Goal: Task Accomplishment & Management: Manage account settings

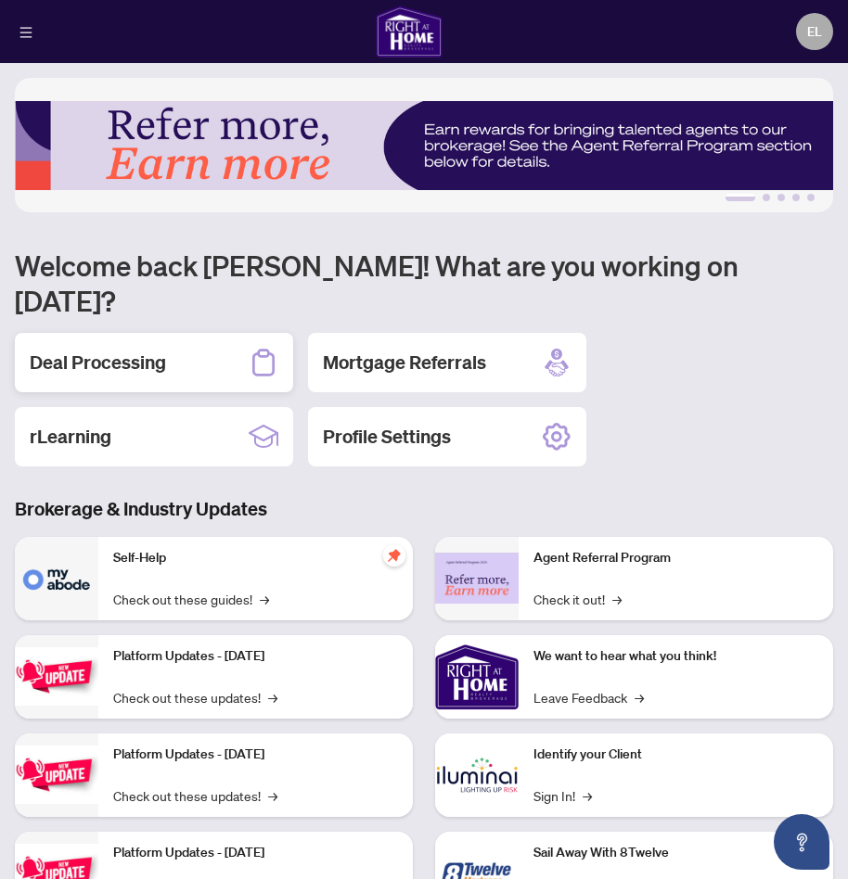
click at [150, 350] on h2 "Deal Processing" at bounding box center [98, 363] width 136 height 26
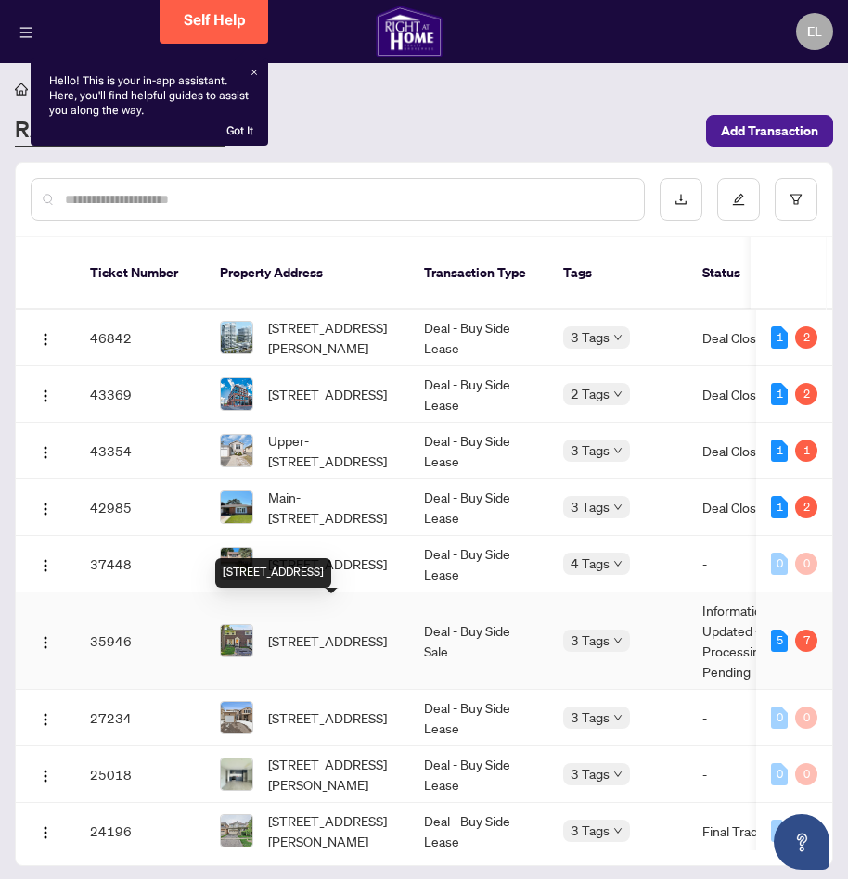
click at [275, 631] on span "[STREET_ADDRESS]" at bounding box center [327, 641] width 119 height 20
click at [289, 631] on span "[STREET_ADDRESS]" at bounding box center [327, 641] width 119 height 20
click at [802, 630] on div "7" at bounding box center [806, 641] width 22 height 22
click at [356, 631] on span "[STREET_ADDRESS]" at bounding box center [327, 641] width 119 height 20
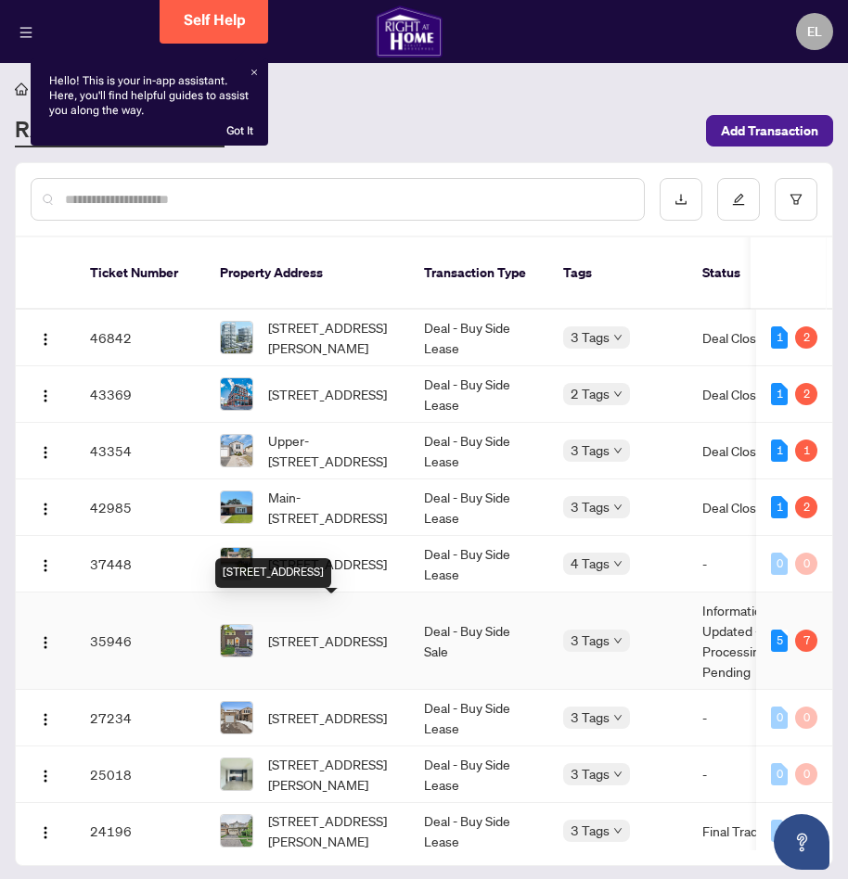
click at [356, 631] on span "[STREET_ADDRESS]" at bounding box center [327, 641] width 119 height 20
click at [340, 631] on span "[STREET_ADDRESS]" at bounding box center [327, 641] width 119 height 20
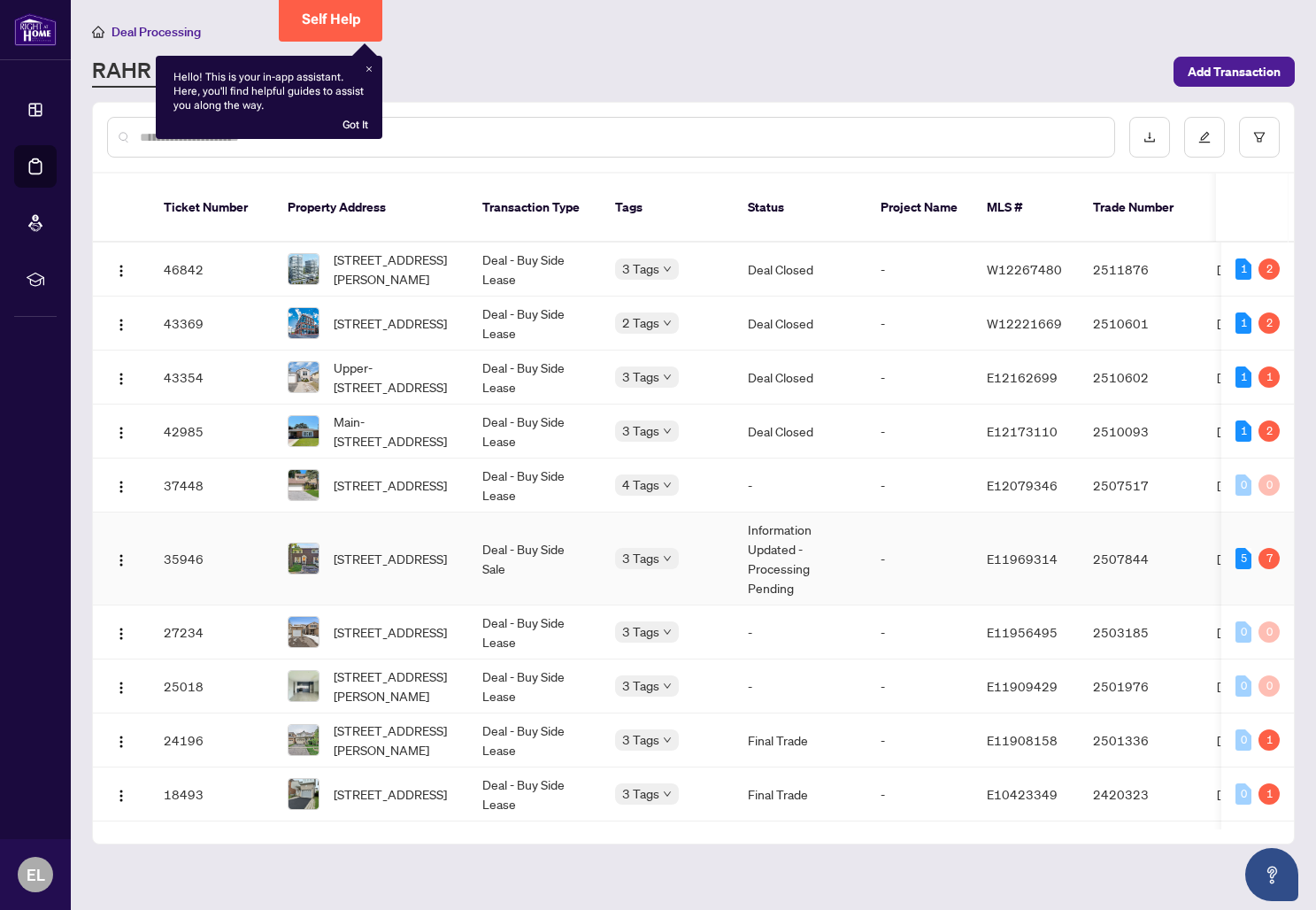
click at [530, 530] on td "Deal - Buy Side Sale" at bounding box center [534, 558] width 133 height 93
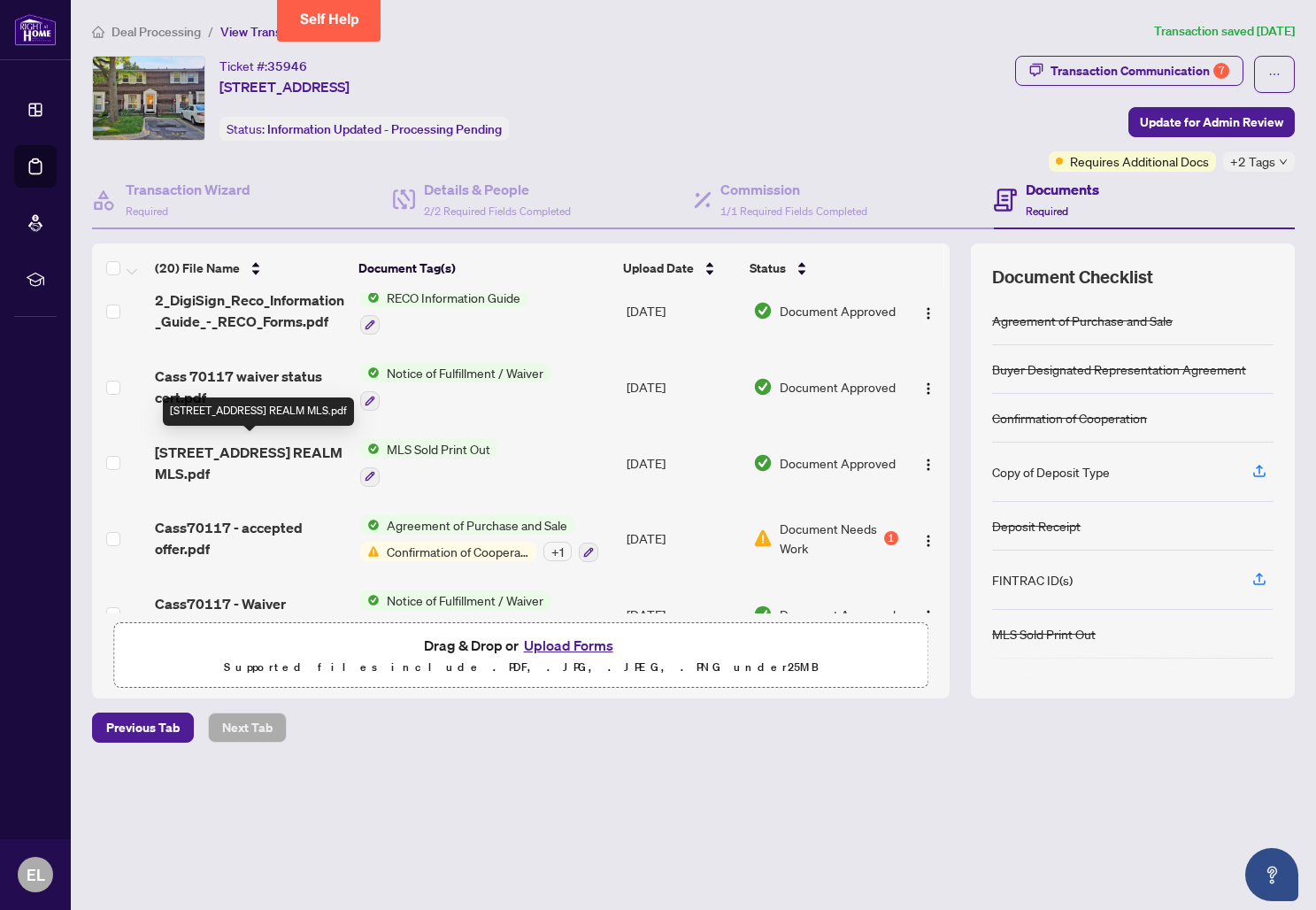
scroll to position [512, 0]
click at [436, 521] on span "Agreement of Purchase and Sale" at bounding box center [477, 524] width 195 height 19
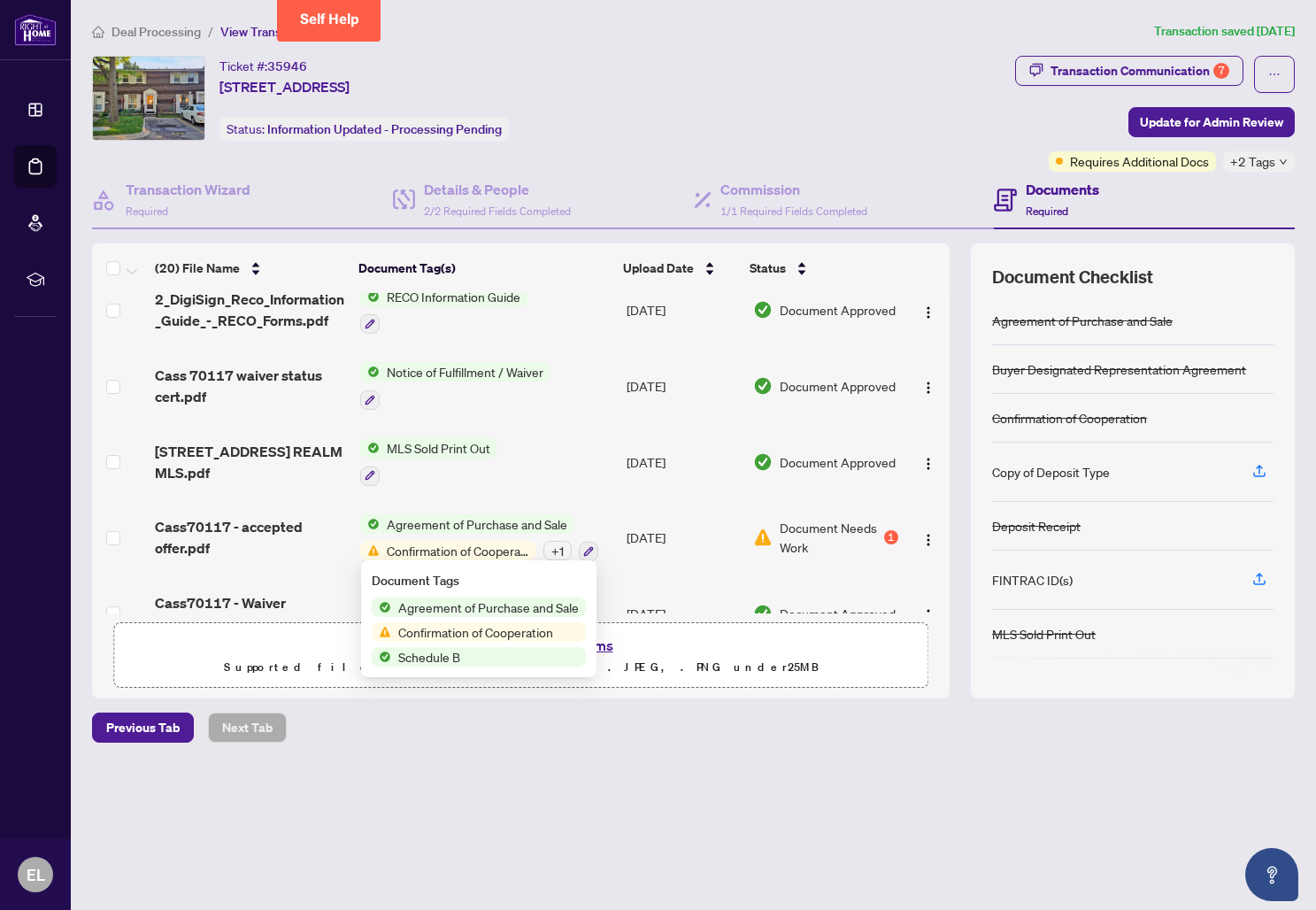
click at [440, 630] on span "Confirmation of Cooperation" at bounding box center [475, 631] width 169 height 19
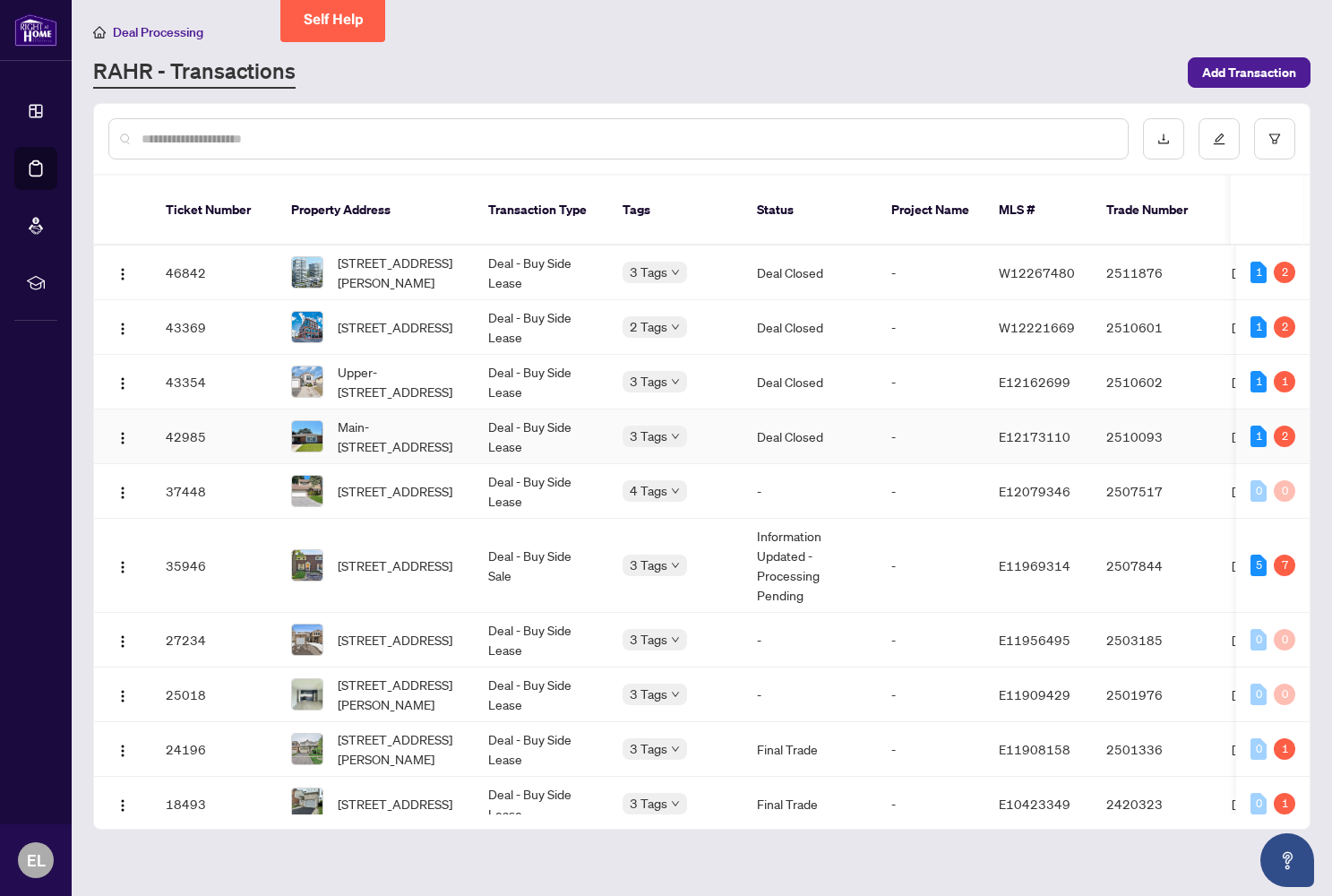
click at [532, 409] on td "Deal - Buy Side Lease" at bounding box center [541, 436] width 134 height 55
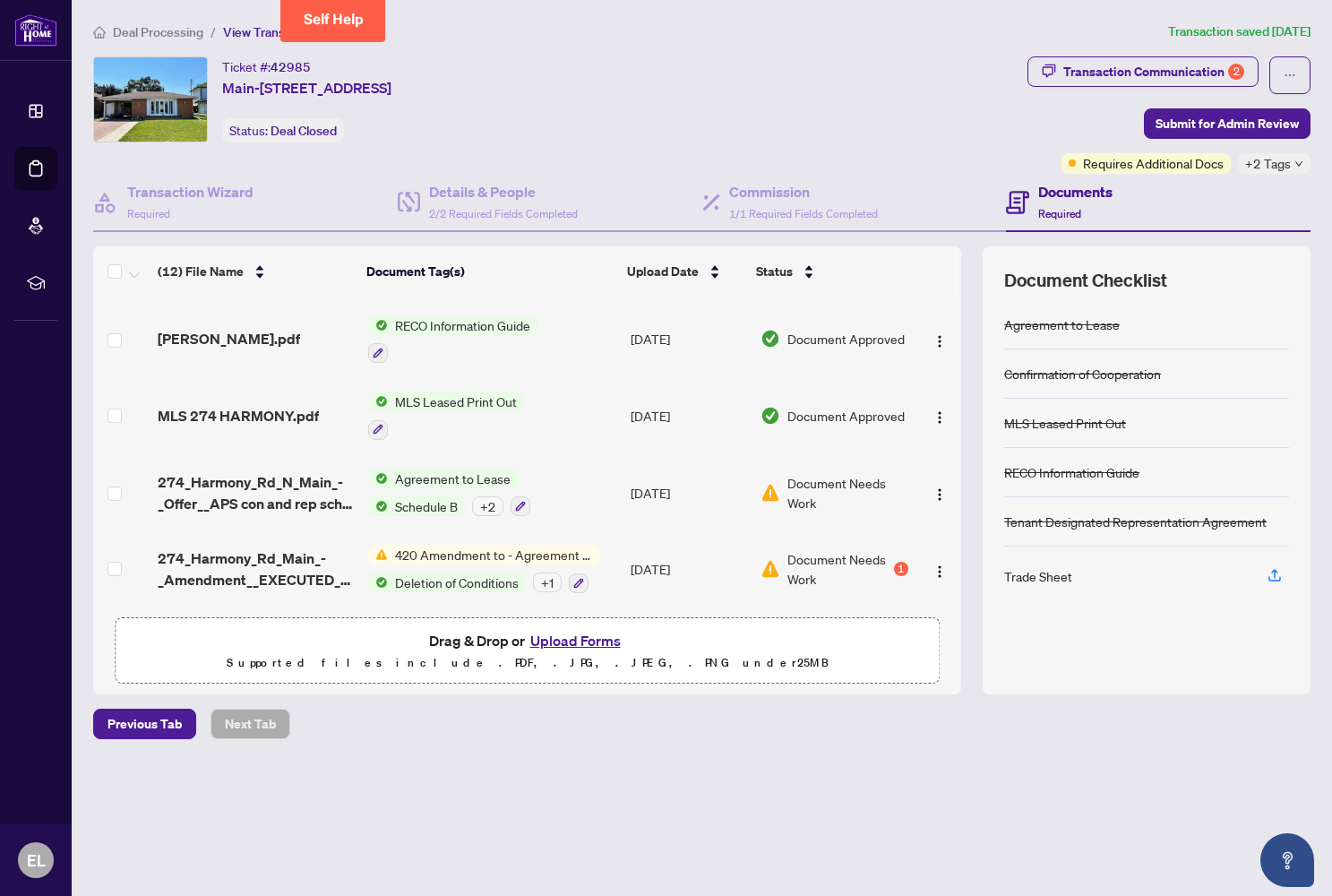
scroll to position [580, 0]
click at [468, 552] on span "420 Amendment to - Agreement to Lease - Residential" at bounding box center [495, 554] width 213 height 19
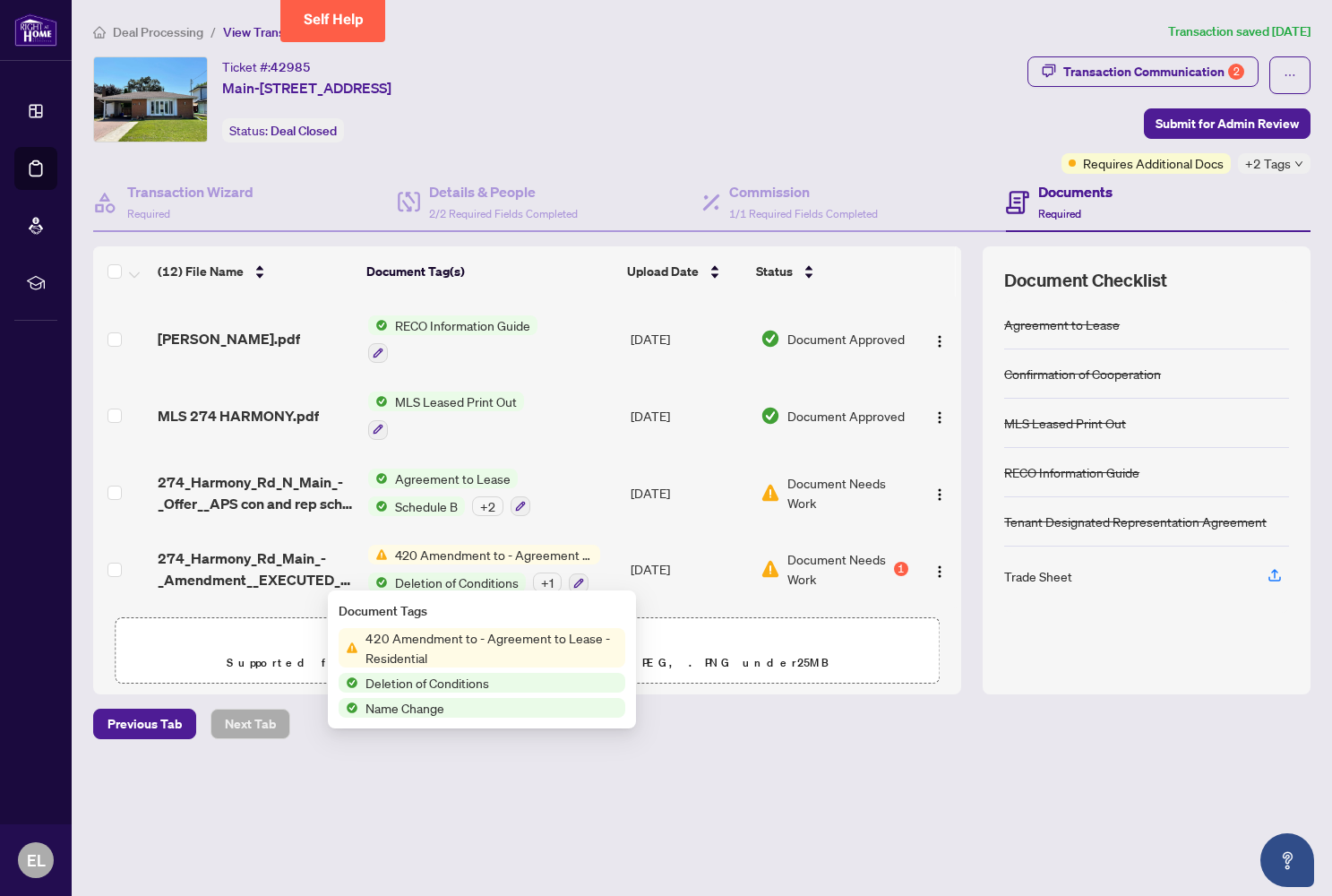
click at [459, 642] on span "420 Amendment to - Agreement to Lease - Residential" at bounding box center [492, 647] width 267 height 40
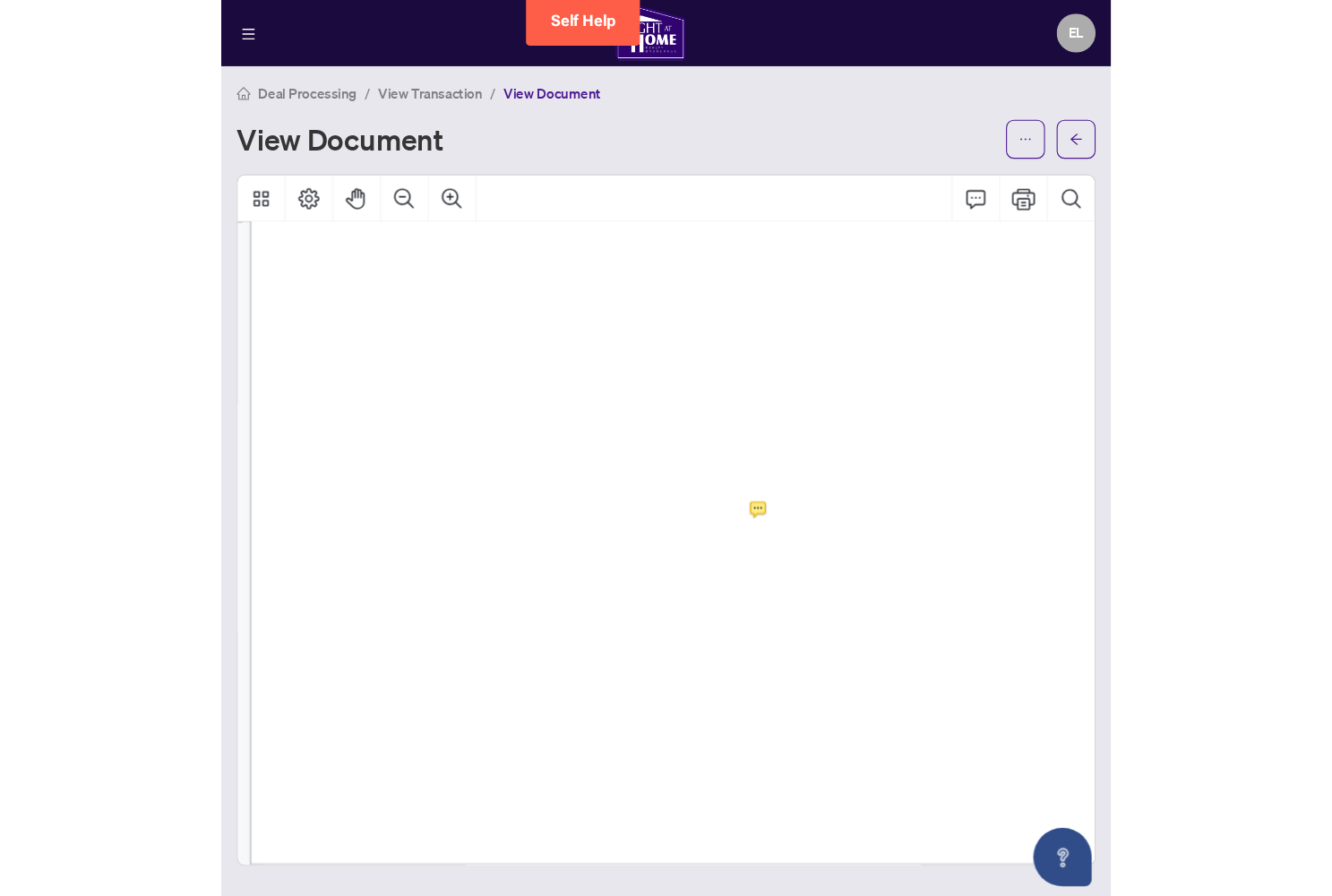
scroll to position [1621, 8]
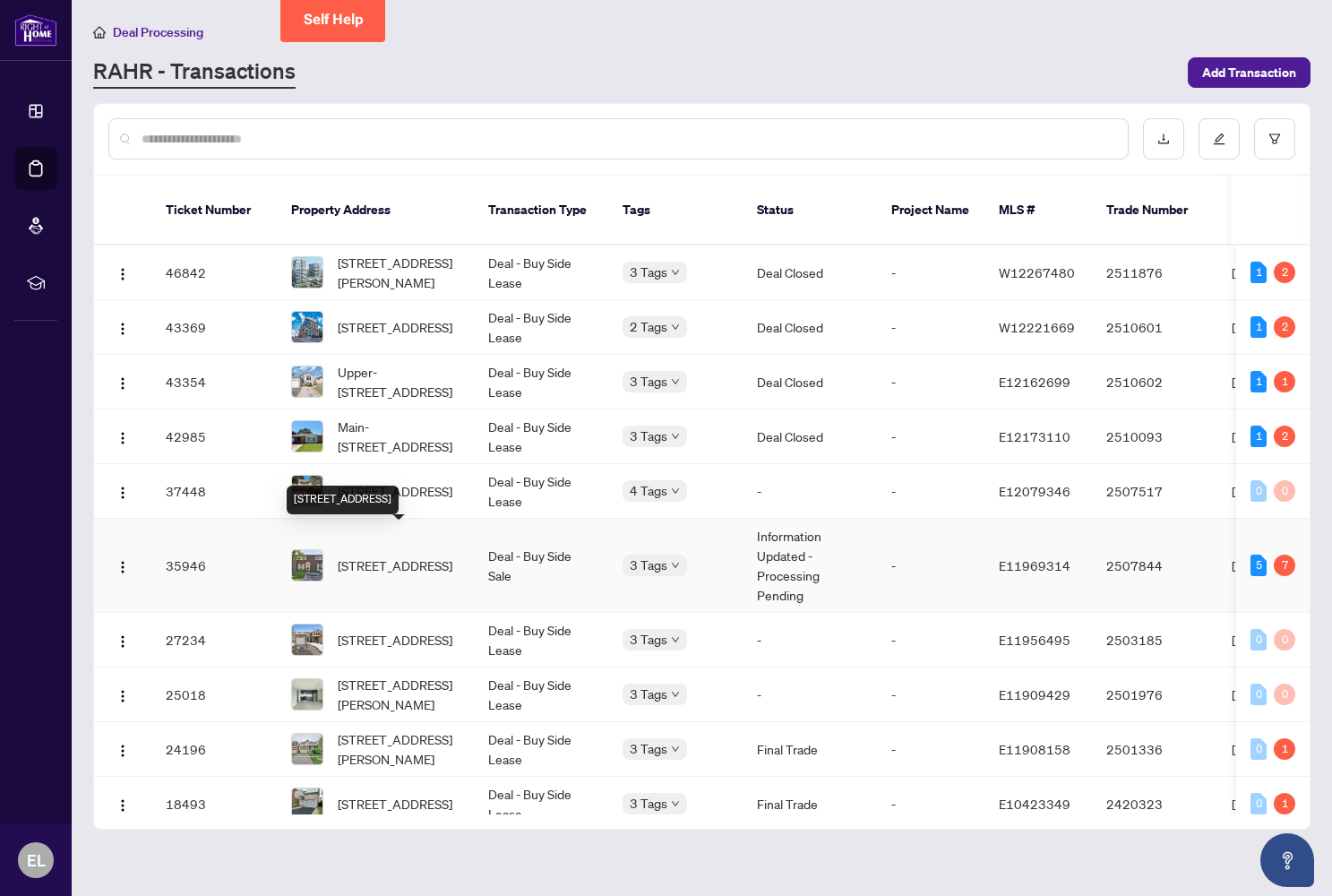
click at [428, 555] on span "[STREET_ADDRESS]" at bounding box center [395, 565] width 115 height 19
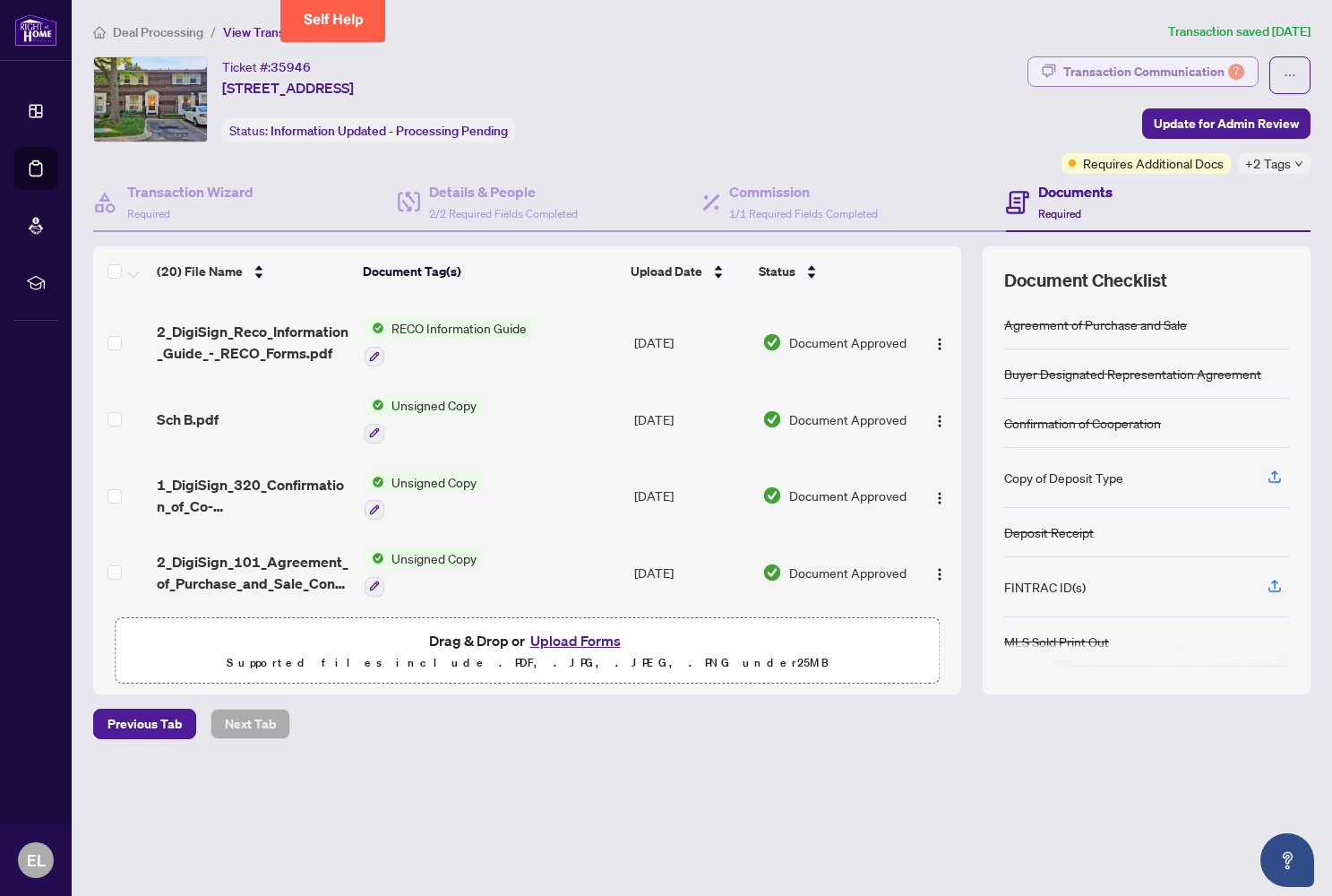
click at [818, 70] on div "Transaction Communication 7" at bounding box center [1153, 71] width 181 height 29
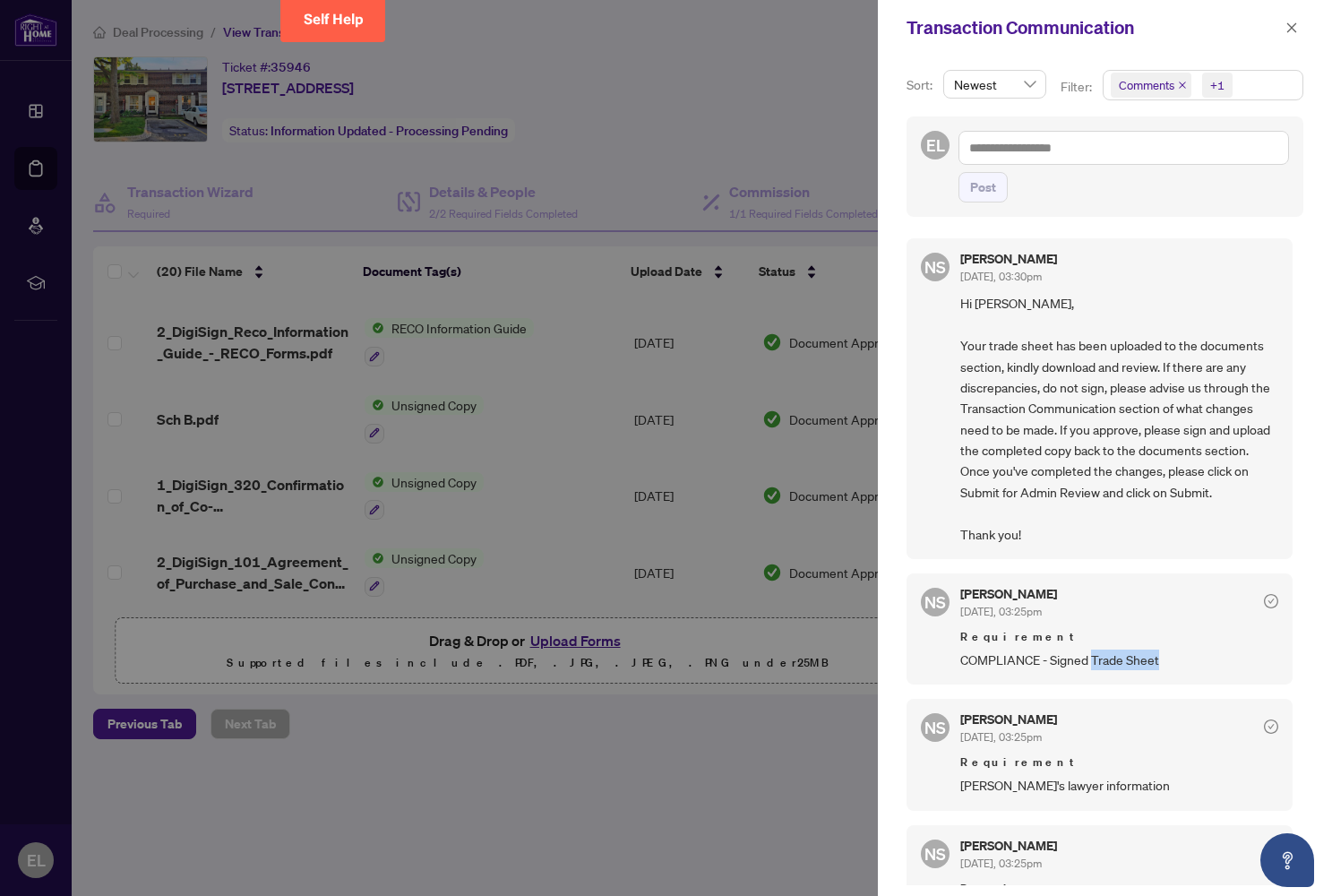
drag, startPoint x: 1159, startPoint y: 652, endPoint x: 1093, endPoint y: 653, distance: 66.0
click at [818, 653] on span "COMPLIANCE - Signed Trade Sheet" at bounding box center [1119, 659] width 318 height 20
copy span "Trade Sheet"
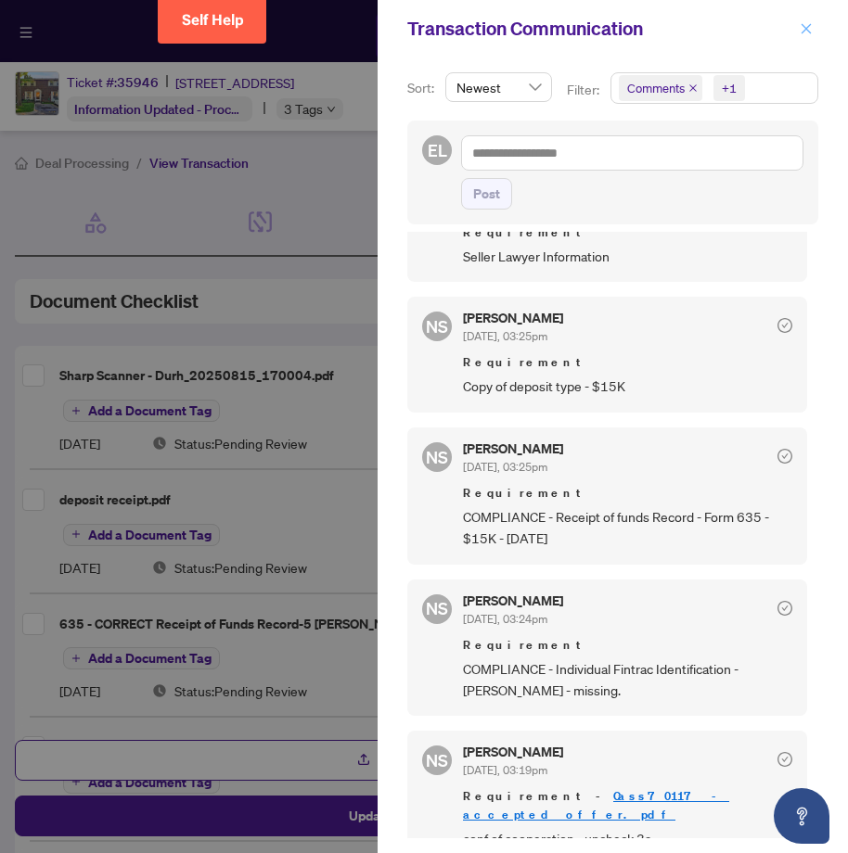
click at [804, 28] on icon "close" at bounding box center [806, 28] width 10 height 10
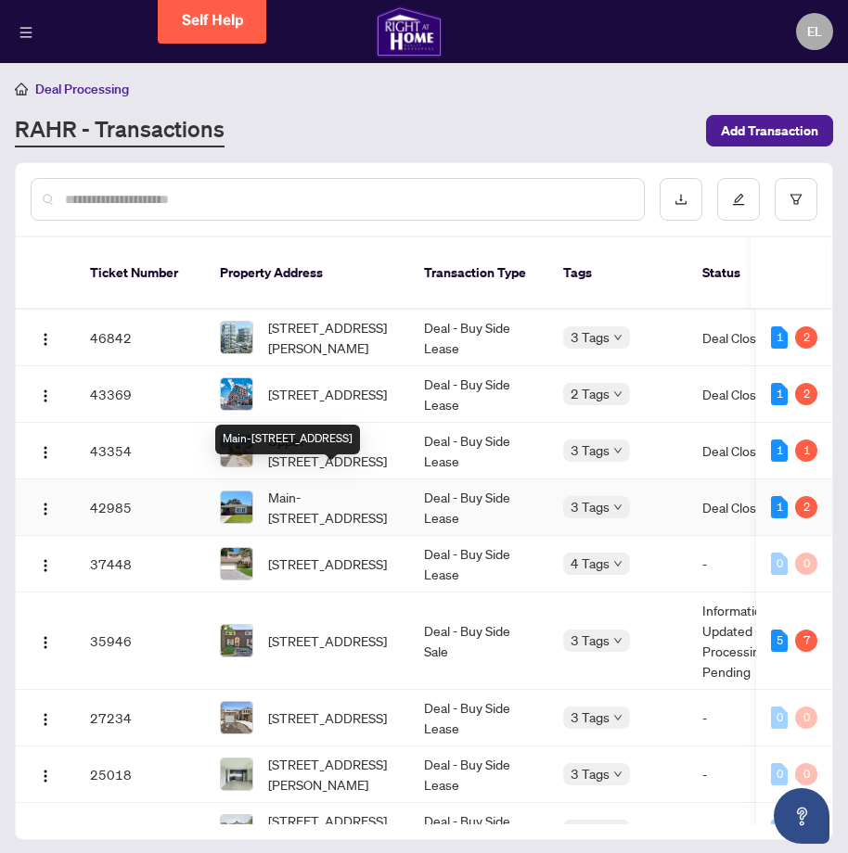
click at [327, 499] on span "Main-[STREET_ADDRESS]" at bounding box center [331, 507] width 126 height 41
click at [440, 489] on td "Deal - Buy Side Lease" at bounding box center [478, 508] width 139 height 57
click at [349, 509] on td "Main-[STREET_ADDRESS]" at bounding box center [307, 508] width 204 height 57
click at [362, 500] on span "Main-[STREET_ADDRESS]" at bounding box center [331, 507] width 126 height 41
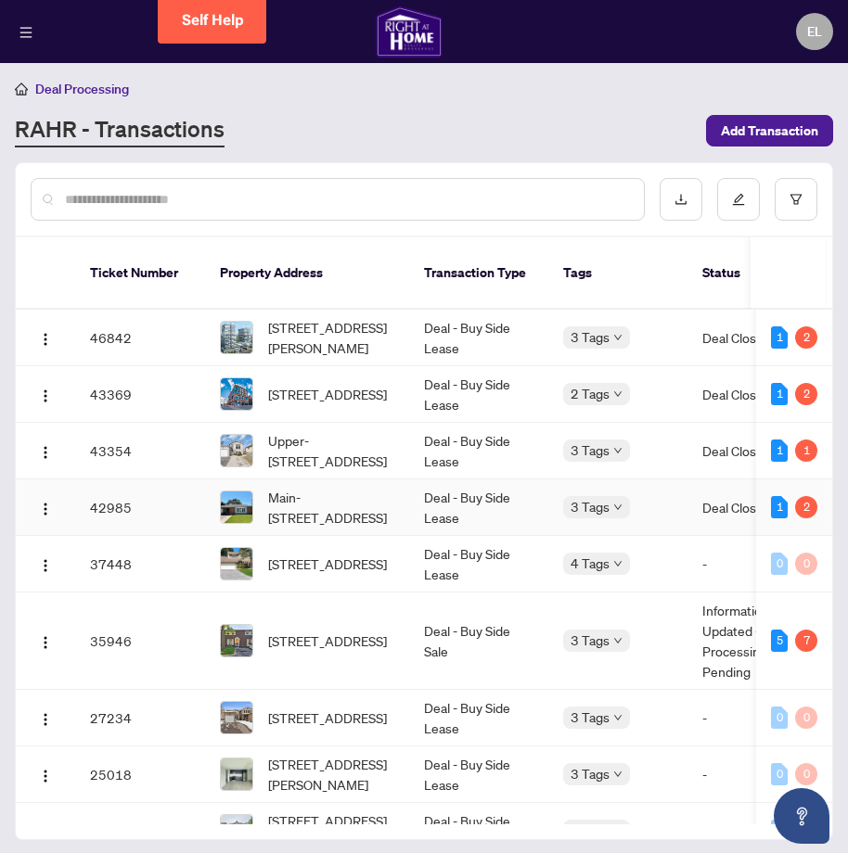
click at [429, 499] on td "Deal - Buy Side Lease" at bounding box center [478, 508] width 139 height 57
click at [453, 489] on td "Deal - Buy Side Lease" at bounding box center [478, 508] width 139 height 57
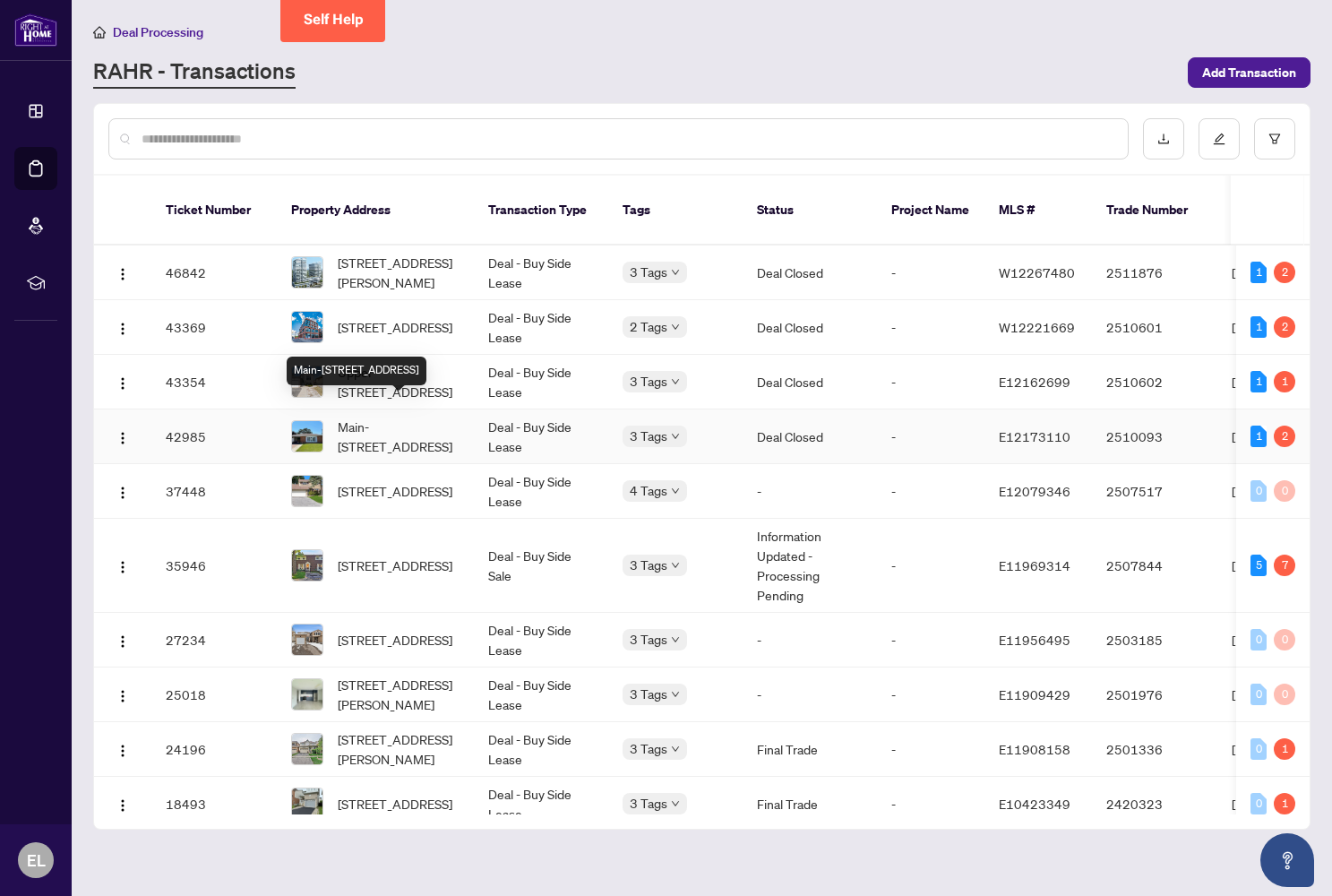
click at [429, 416] on span "Main-[STREET_ADDRESS]" at bounding box center [399, 435] width 122 height 40
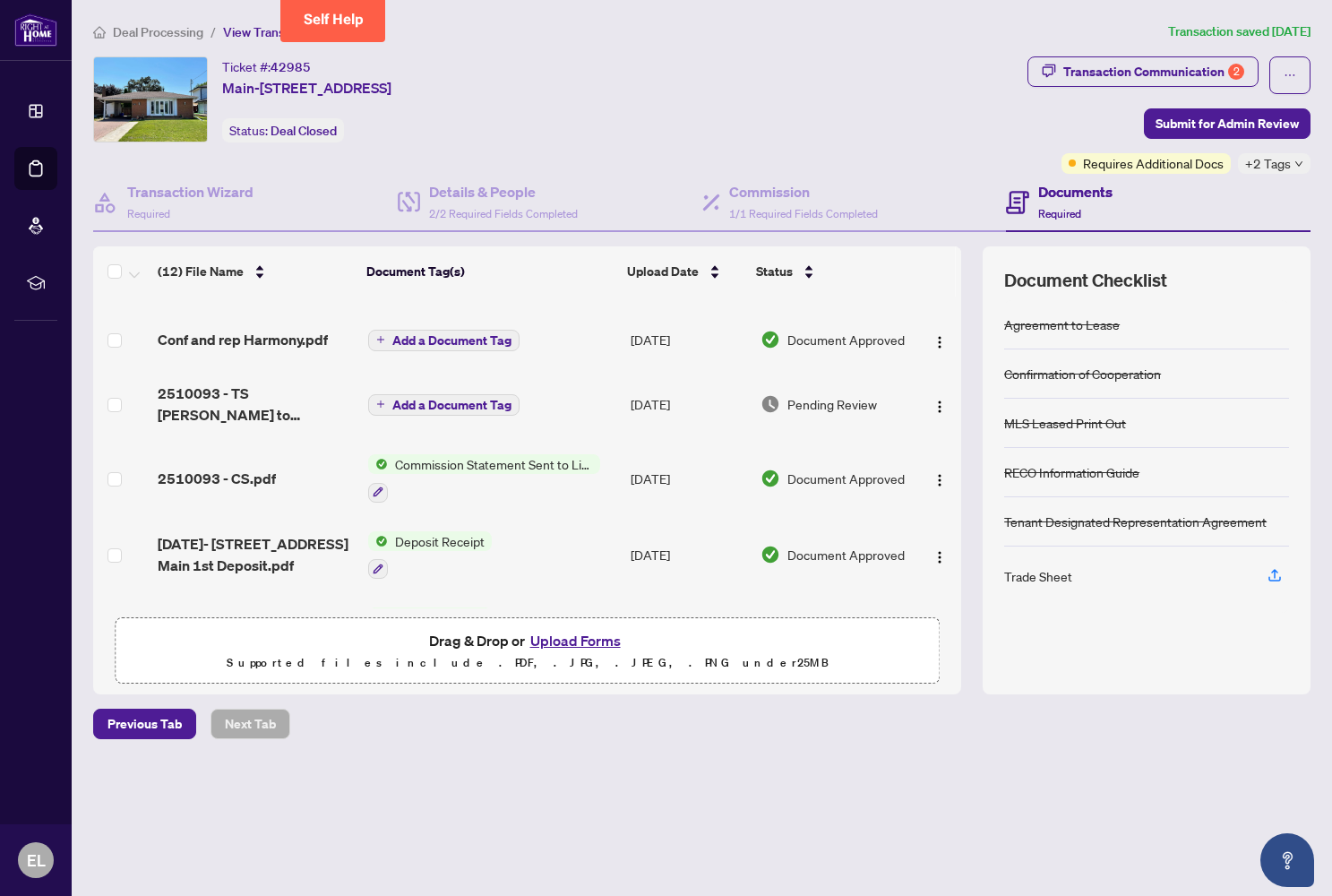
scroll to position [67, 0]
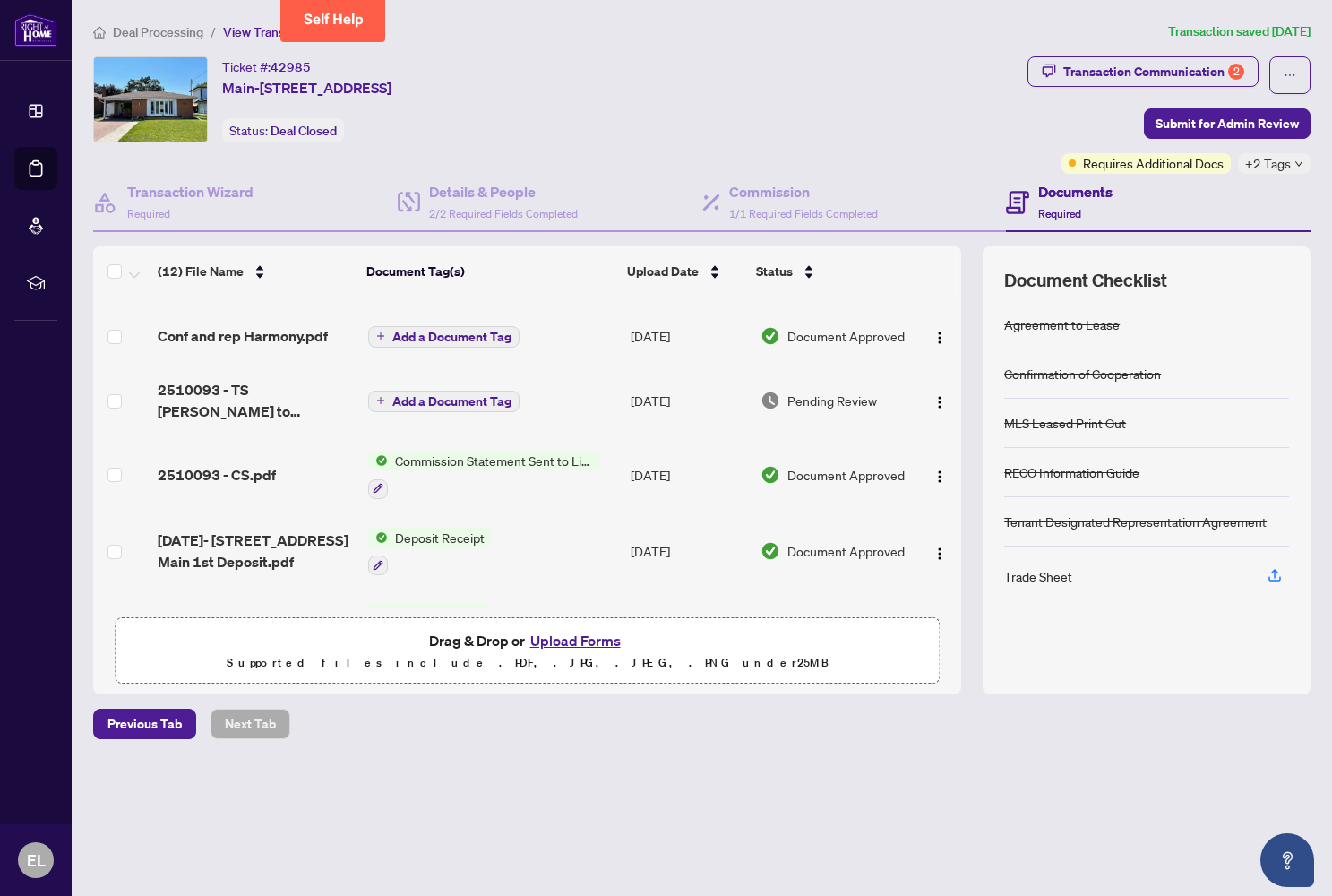
click at [442, 458] on span "Commission Statement Sent to Listing Brokerage" at bounding box center [495, 461] width 213 height 19
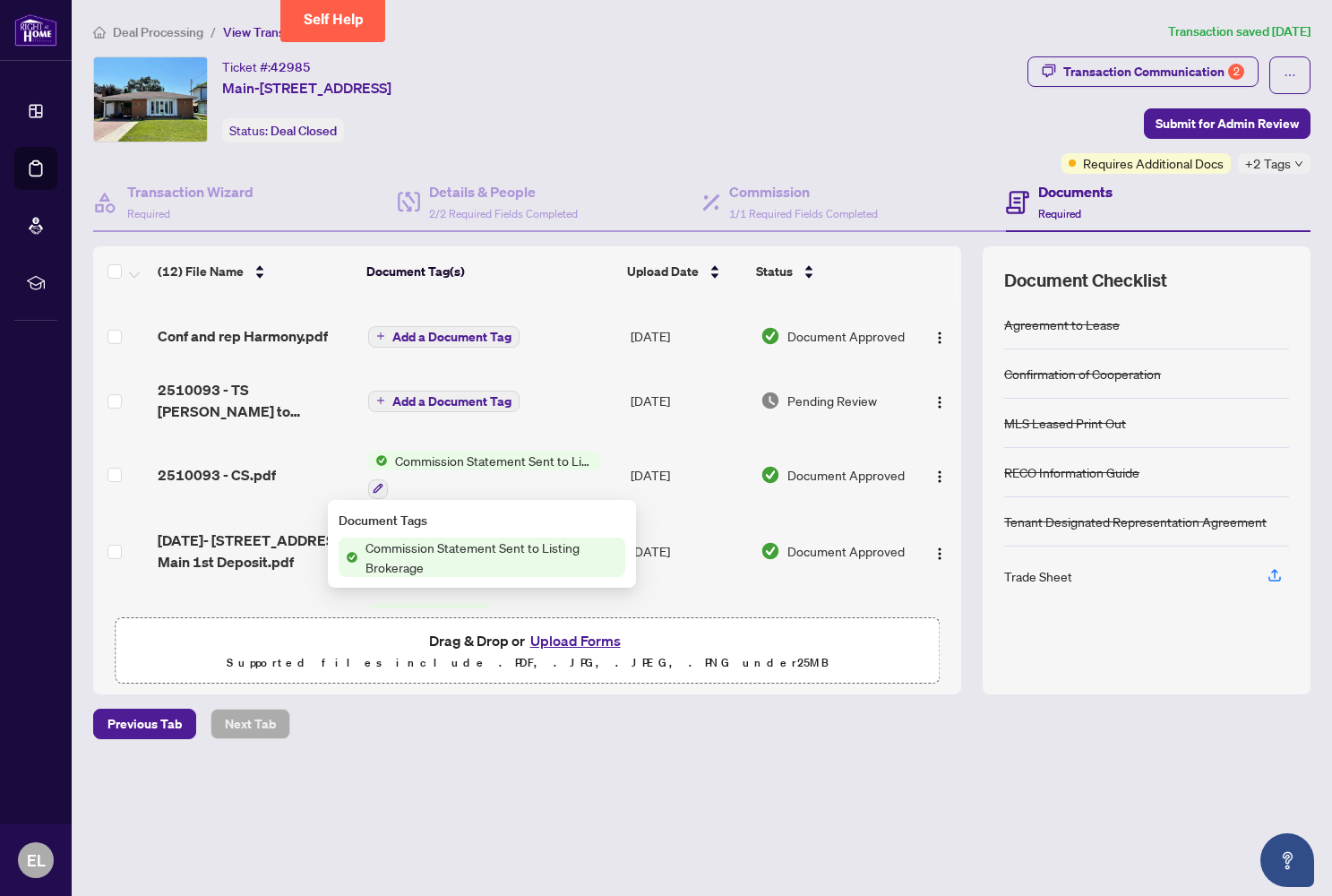
click at [444, 549] on span "Commission Statement Sent to Listing Brokerage" at bounding box center [492, 557] width 267 height 40
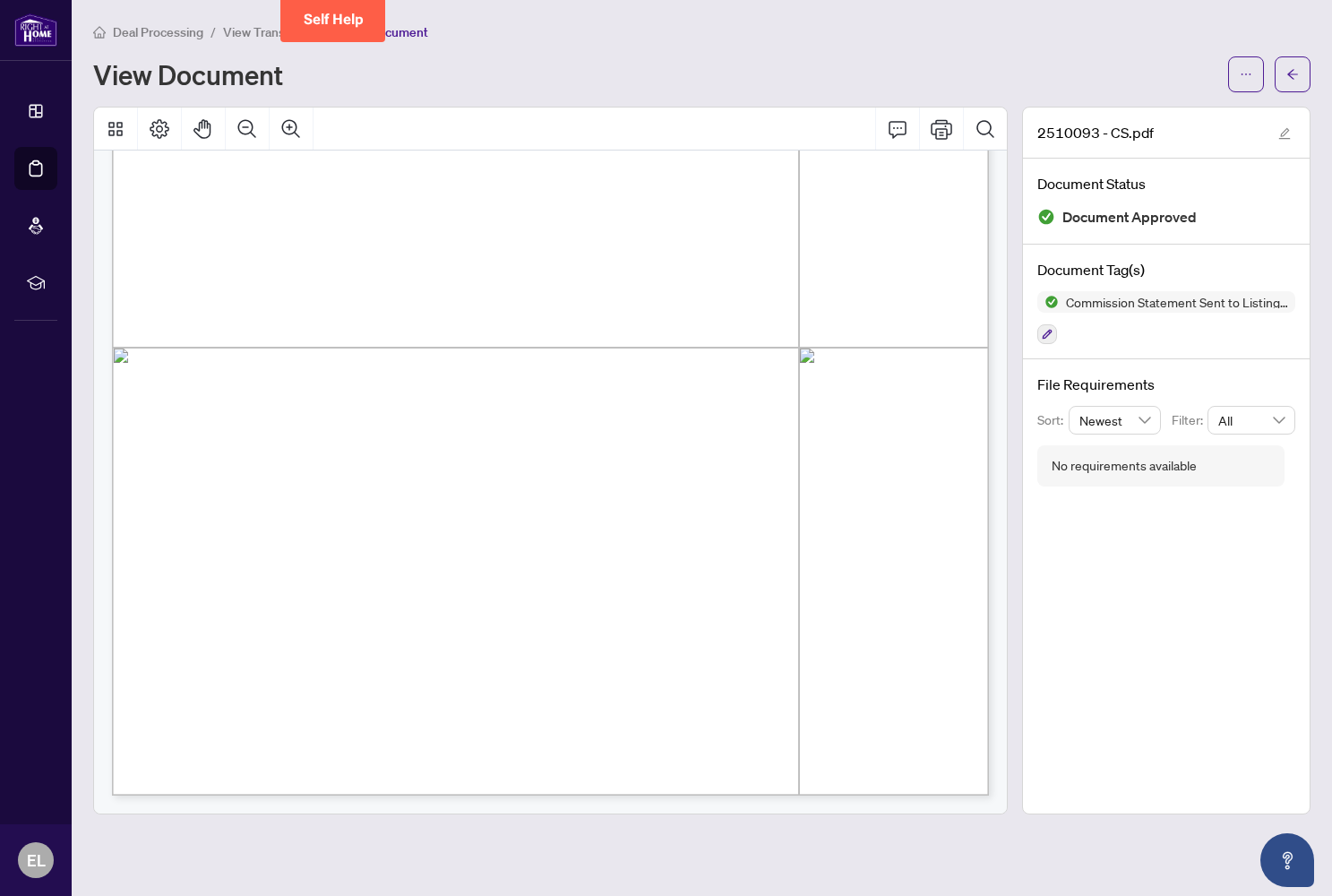
scroll to position [508, 0]
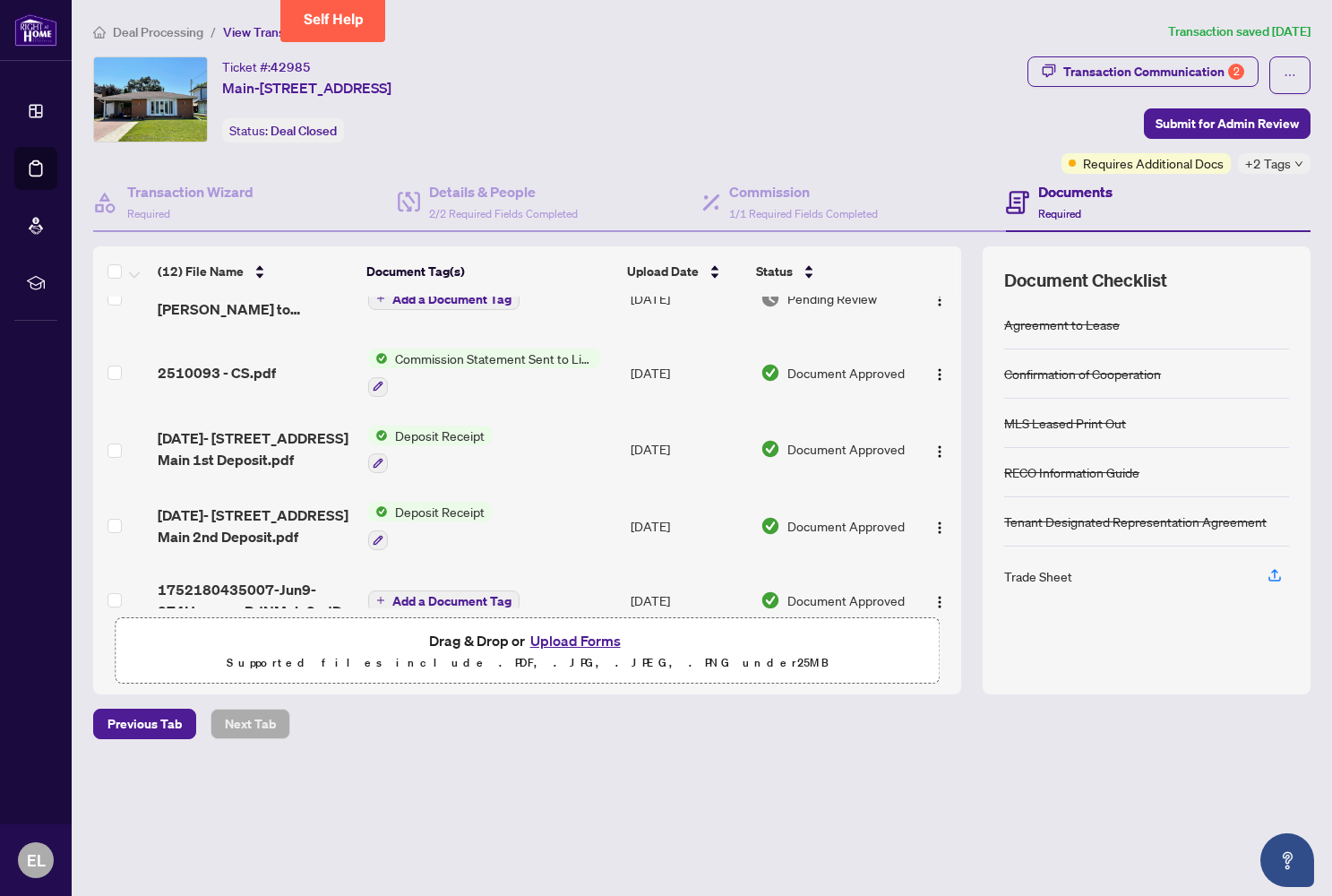
scroll to position [165, 0]
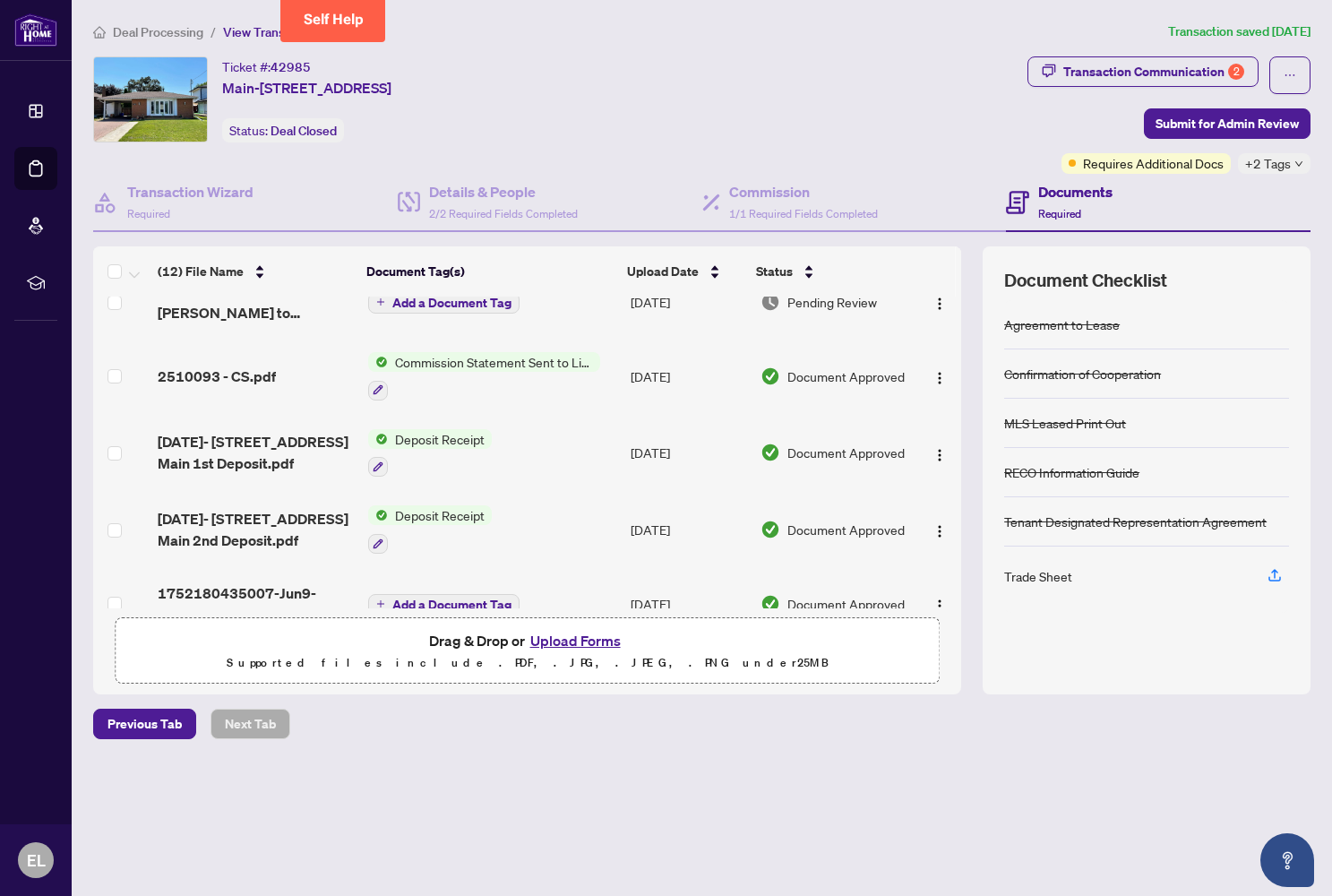
click at [451, 367] on span "Commission Statement Sent to Listing Brokerage" at bounding box center [495, 362] width 213 height 19
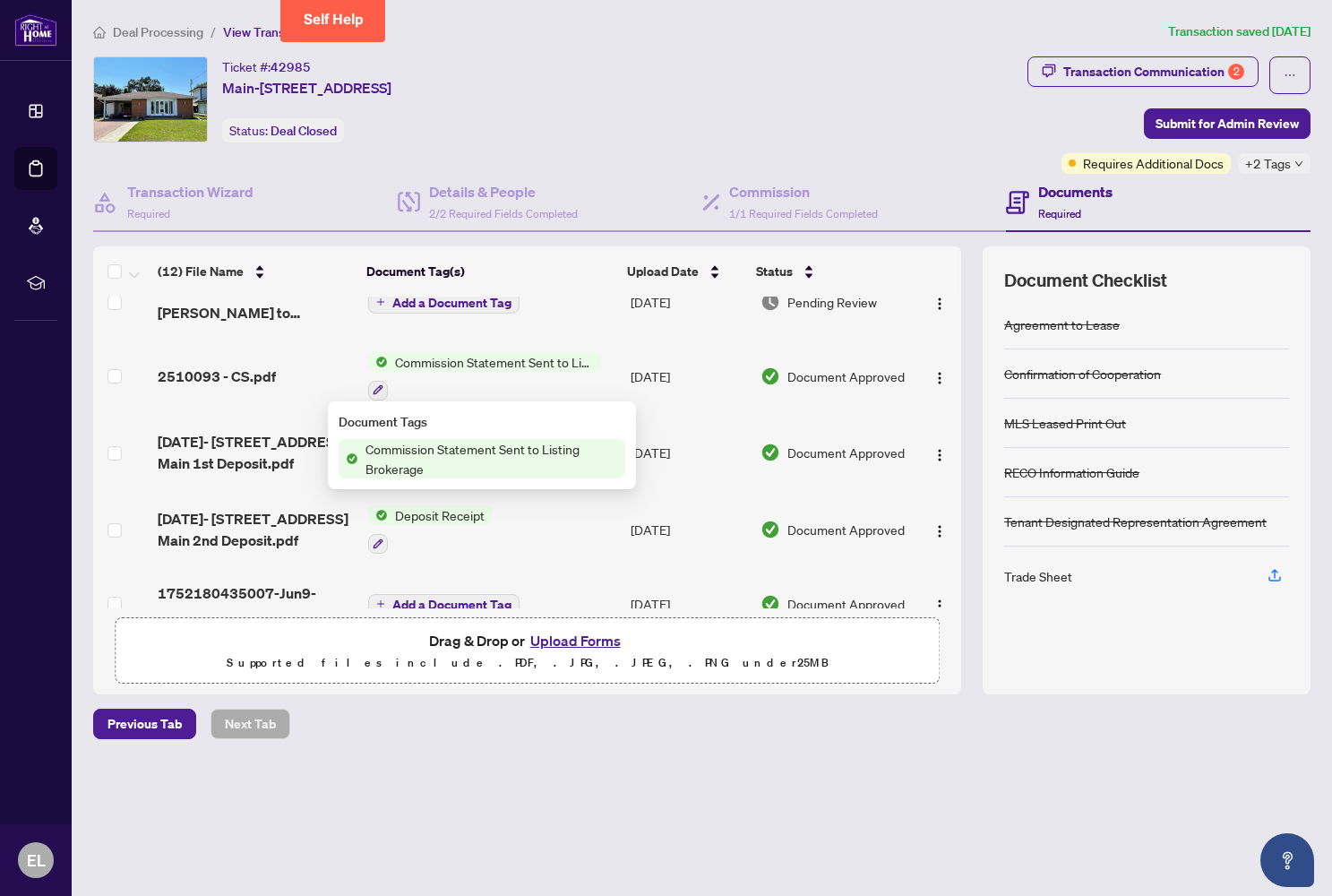
click at [440, 457] on span "Commission Statement Sent to Listing Brokerage" at bounding box center [492, 459] width 267 height 40
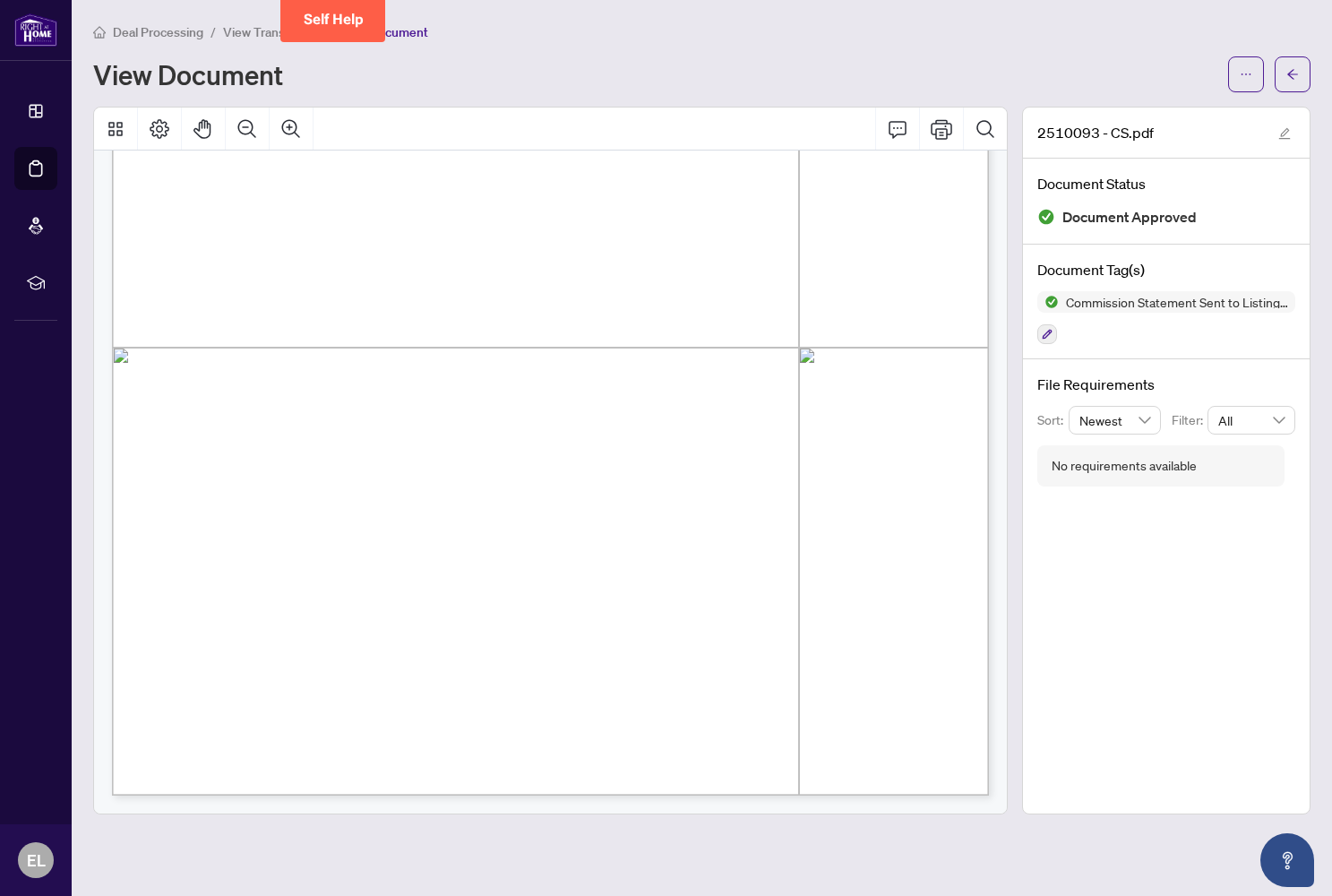
scroll to position [508, 0]
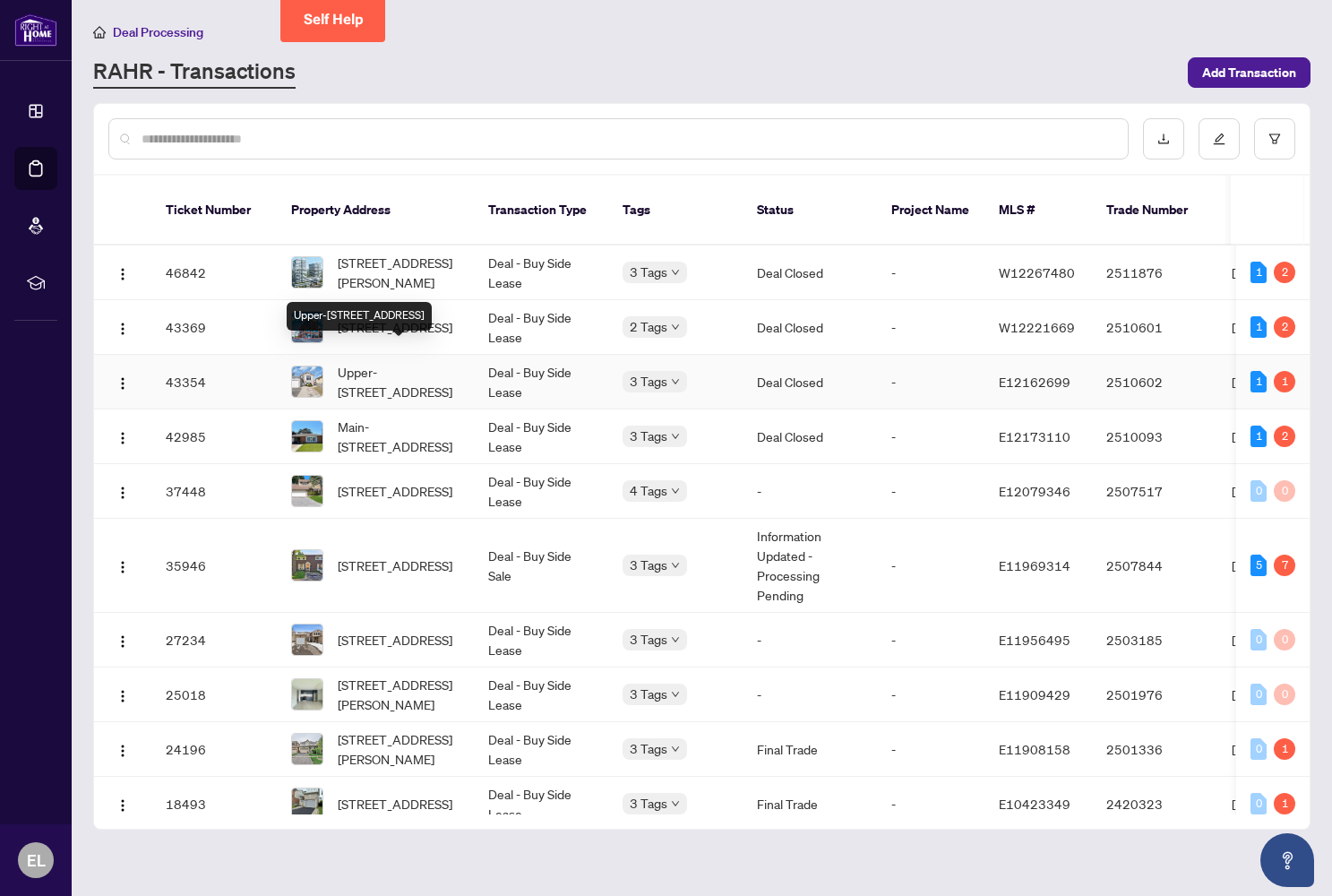
click at [415, 366] on span "Upper-[STREET_ADDRESS]" at bounding box center [399, 381] width 122 height 40
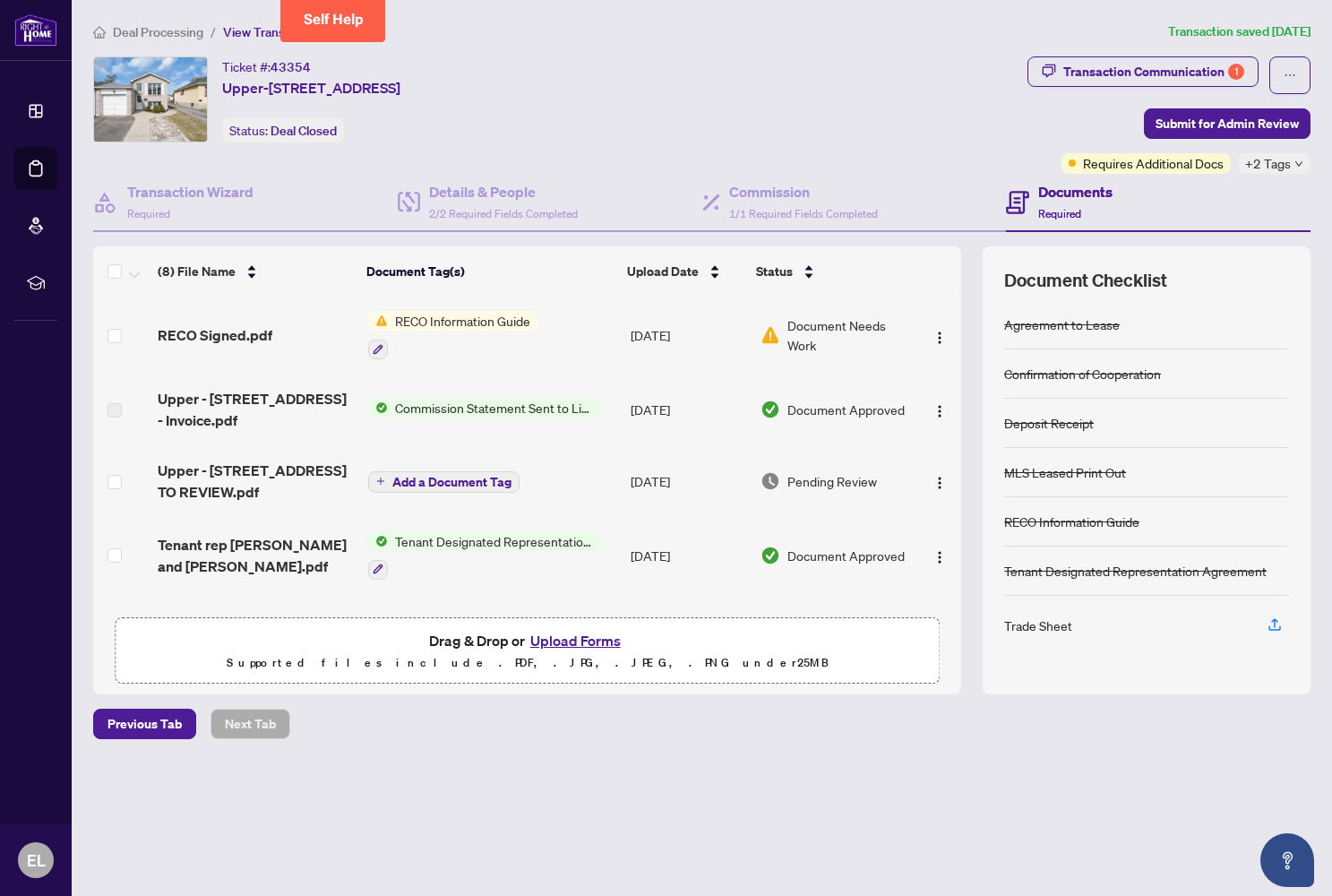
click at [443, 323] on span "RECO Information Guide" at bounding box center [463, 321] width 150 height 19
click at [442, 412] on span "RECO Information Guide" at bounding box center [447, 408] width 150 height 19
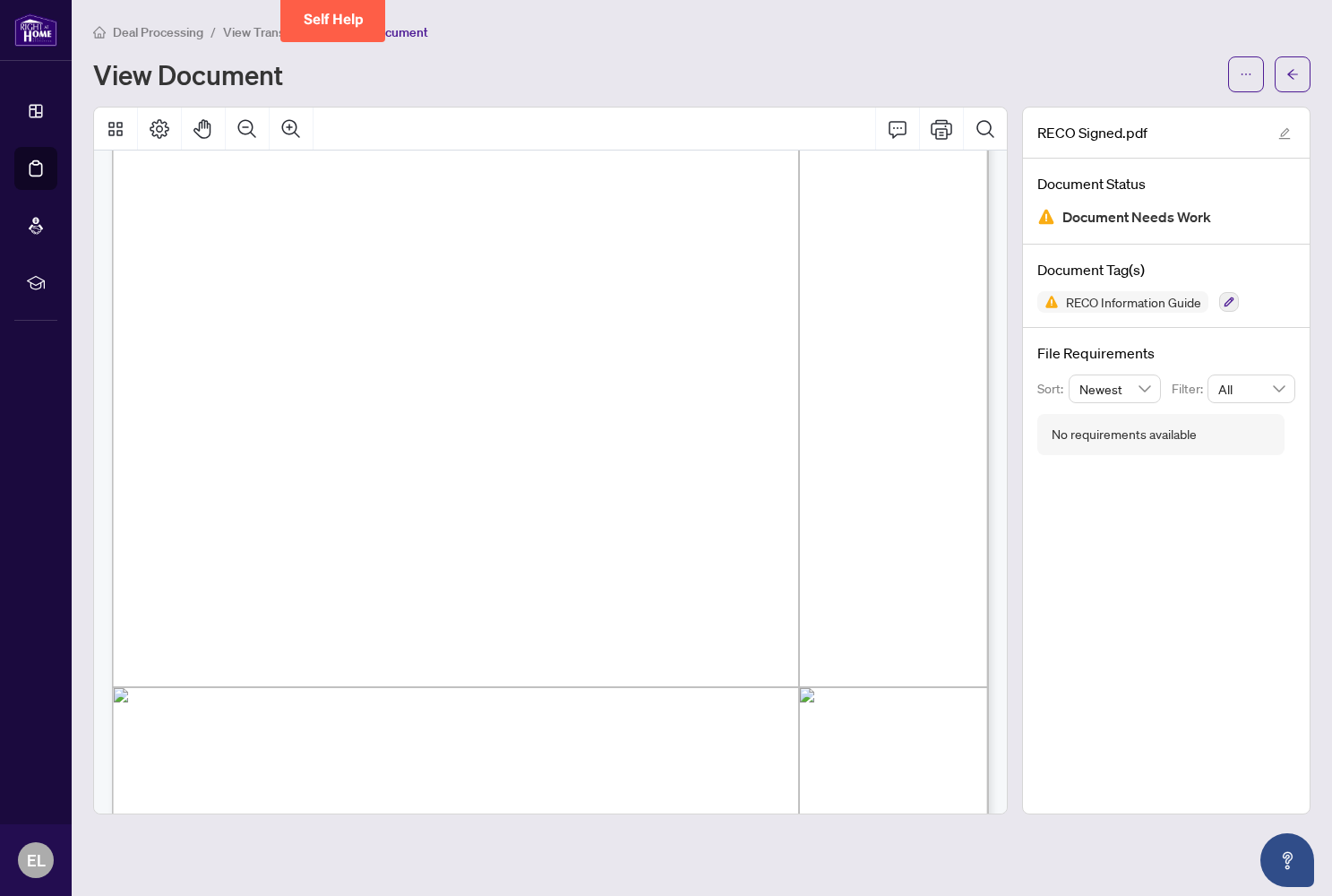
scroll to position [14059, 0]
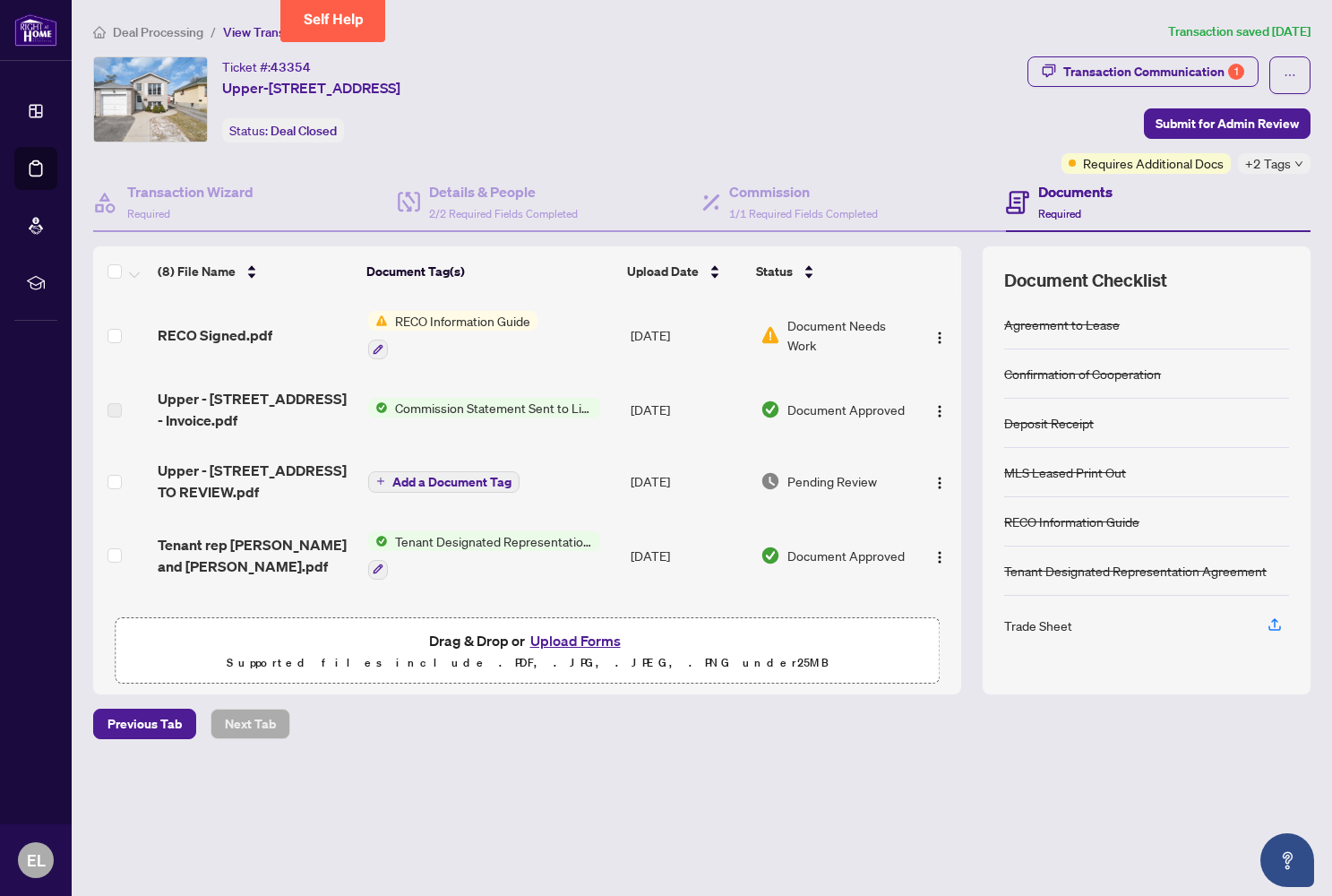
click at [818, 630] on div "Trade Sheet" at bounding box center [1038, 625] width 68 height 19
click at [482, 412] on span "Commission Statement Sent to Listing Brokerage" at bounding box center [495, 407] width 213 height 19
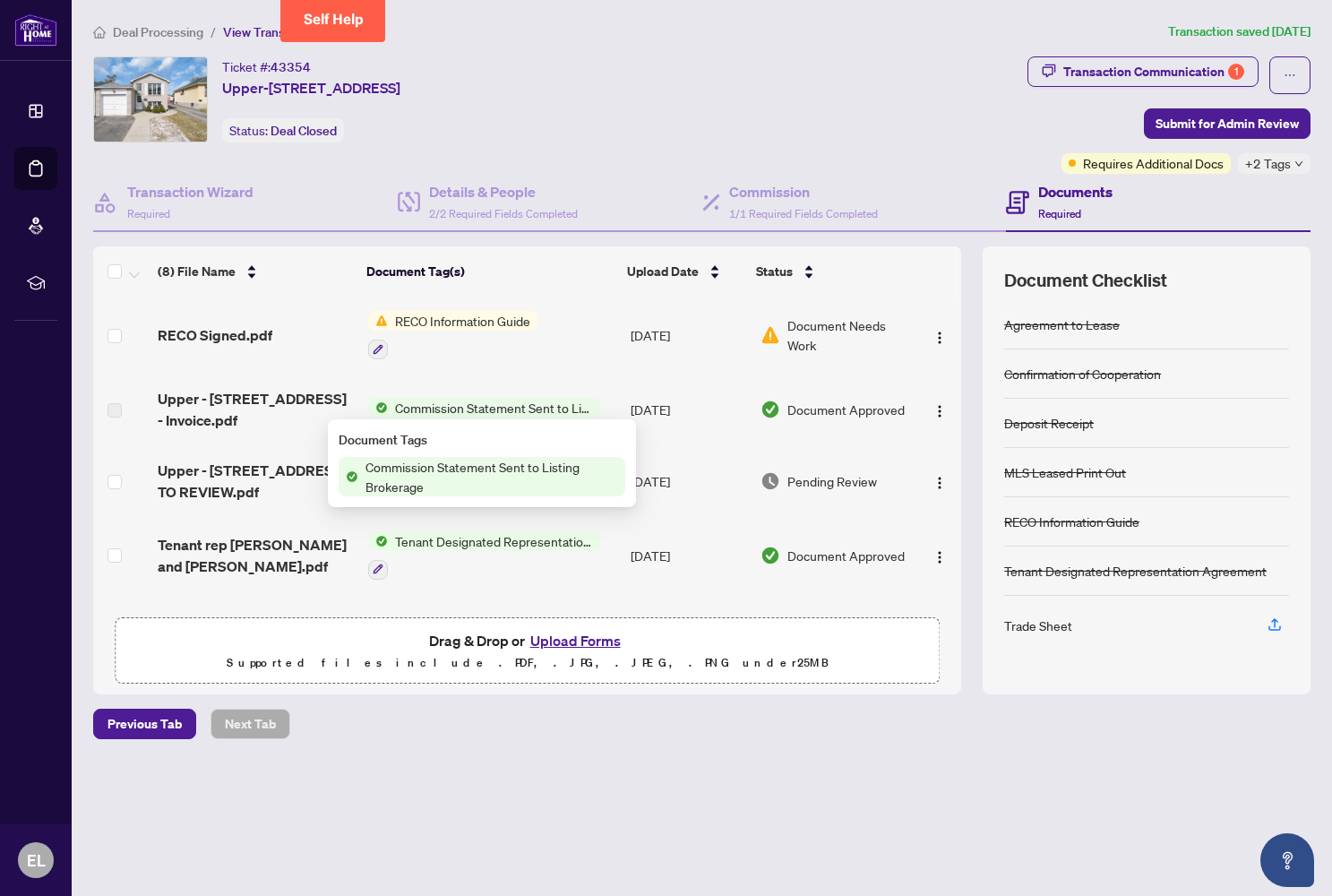
click at [467, 471] on span "Commission Statement Sent to Listing Brokerage" at bounding box center [492, 476] width 267 height 40
click at [382, 489] on span "Commission Statement Sent to Listing Brokerage" at bounding box center [492, 476] width 267 height 40
click at [382, 471] on span "Commission Statement Sent to Listing Brokerage" at bounding box center [492, 476] width 267 height 40
click at [469, 407] on span "Commission Statement Sent to Listing Brokerage" at bounding box center [495, 407] width 213 height 19
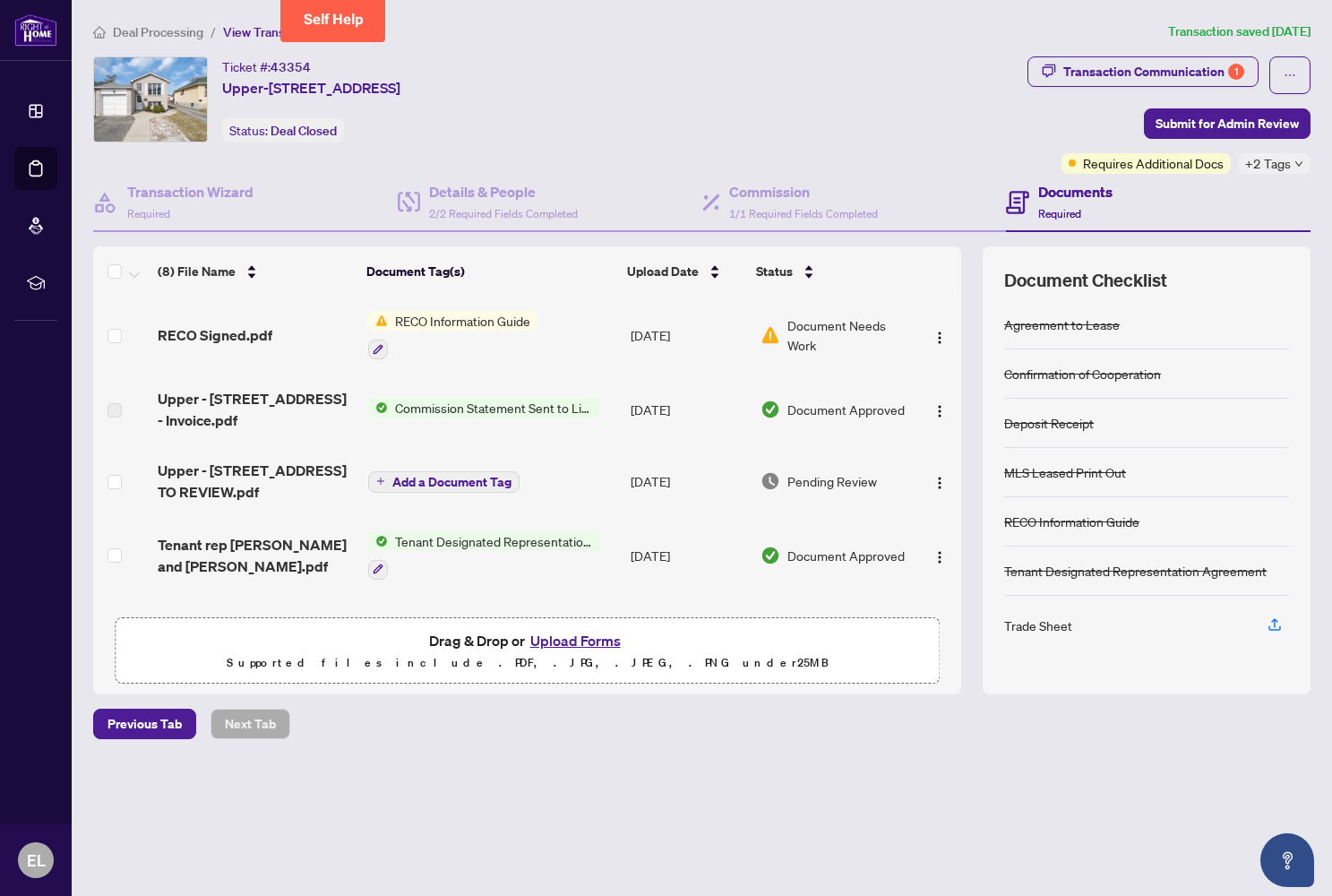
click at [469, 407] on span "Commission Statement Sent to Listing Brokerage" at bounding box center [495, 407] width 213 height 19
click at [439, 411] on span "Commission Statement Sent to Listing Brokerage" at bounding box center [495, 407] width 213 height 19
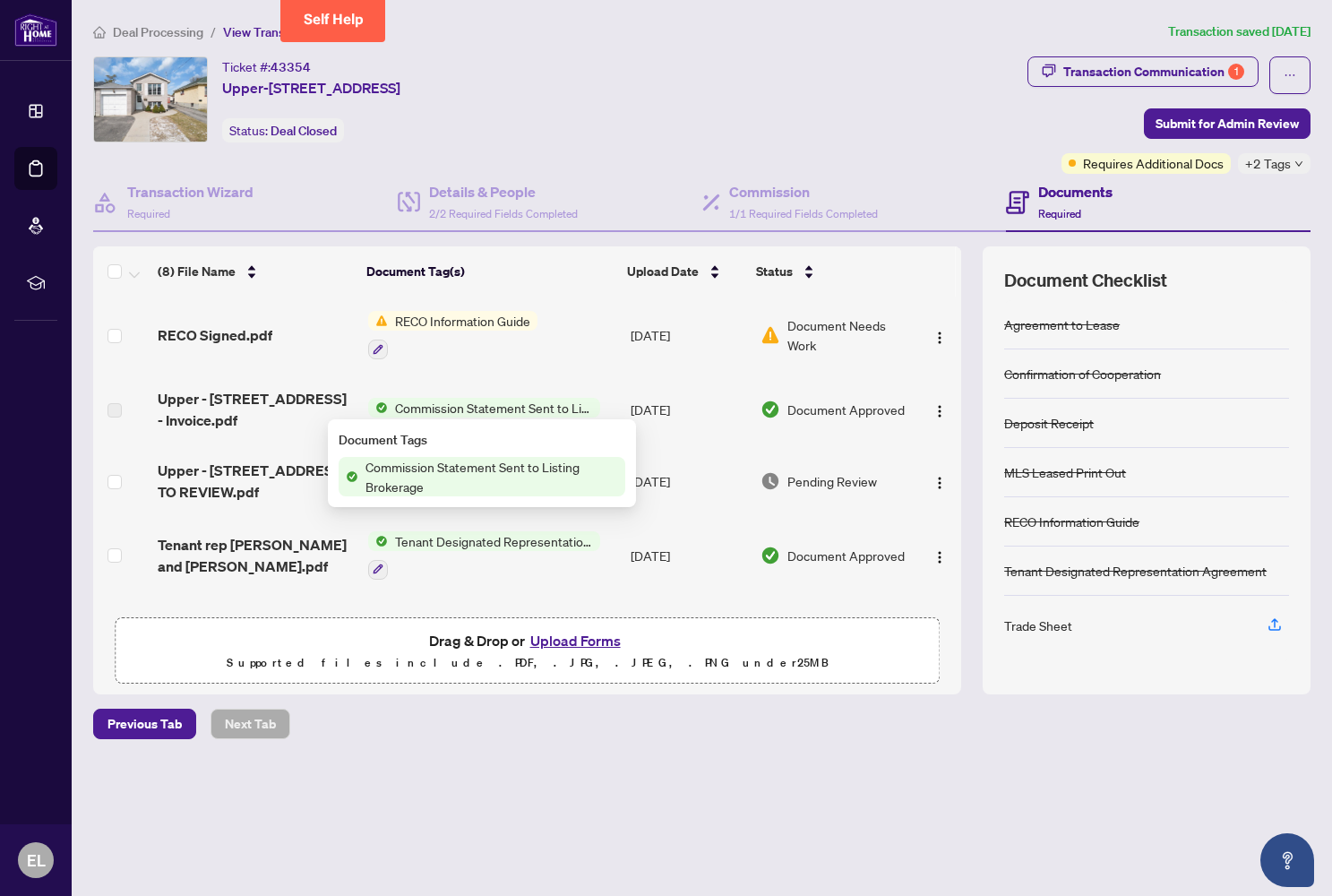
click at [426, 479] on span "Commission Statement Sent to Listing Brokerage" at bounding box center [492, 476] width 267 height 40
click at [631, 367] on td "[DATE]" at bounding box center [689, 335] width 130 height 77
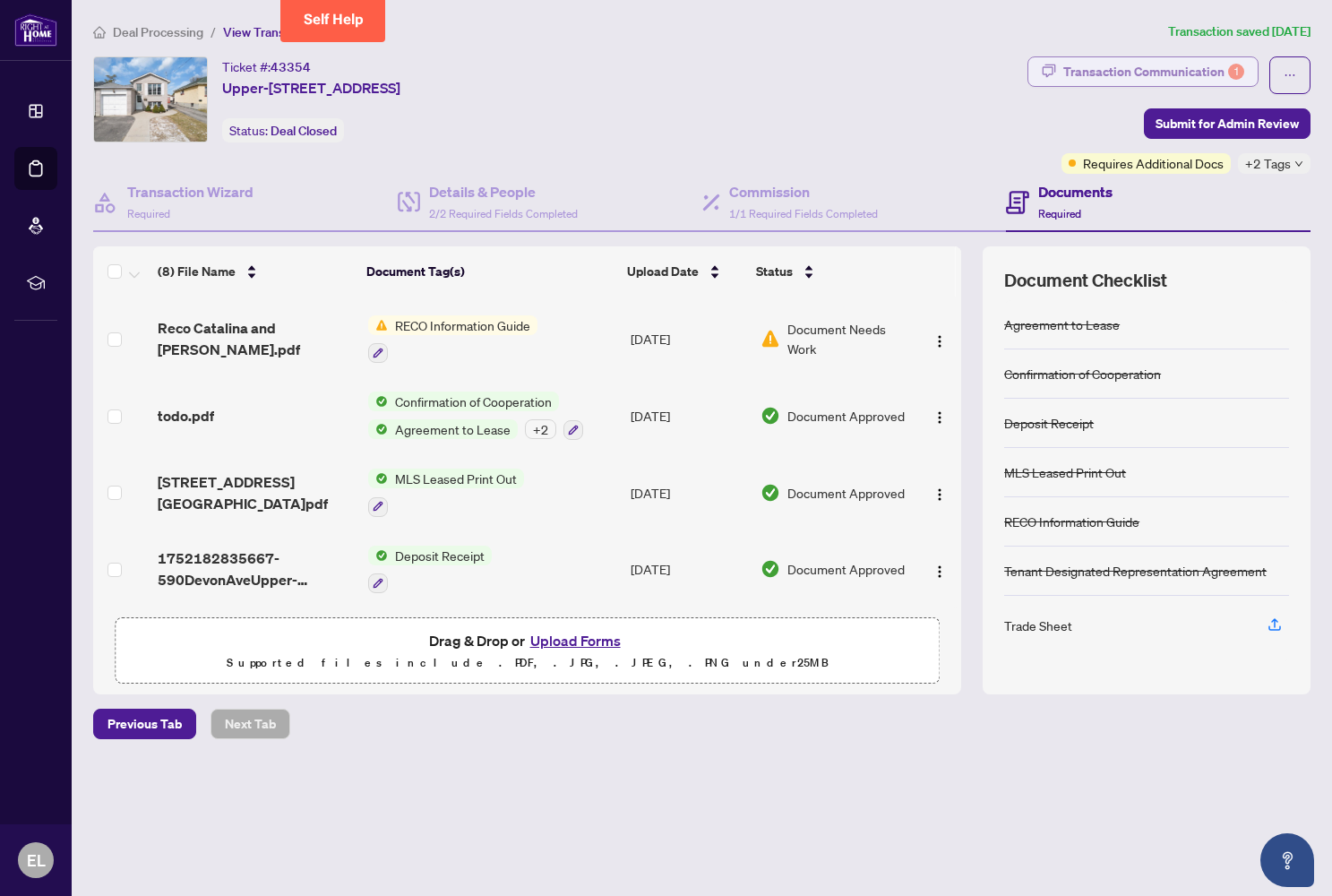
click at [818, 68] on div "Transaction Communication 1" at bounding box center [1153, 71] width 181 height 29
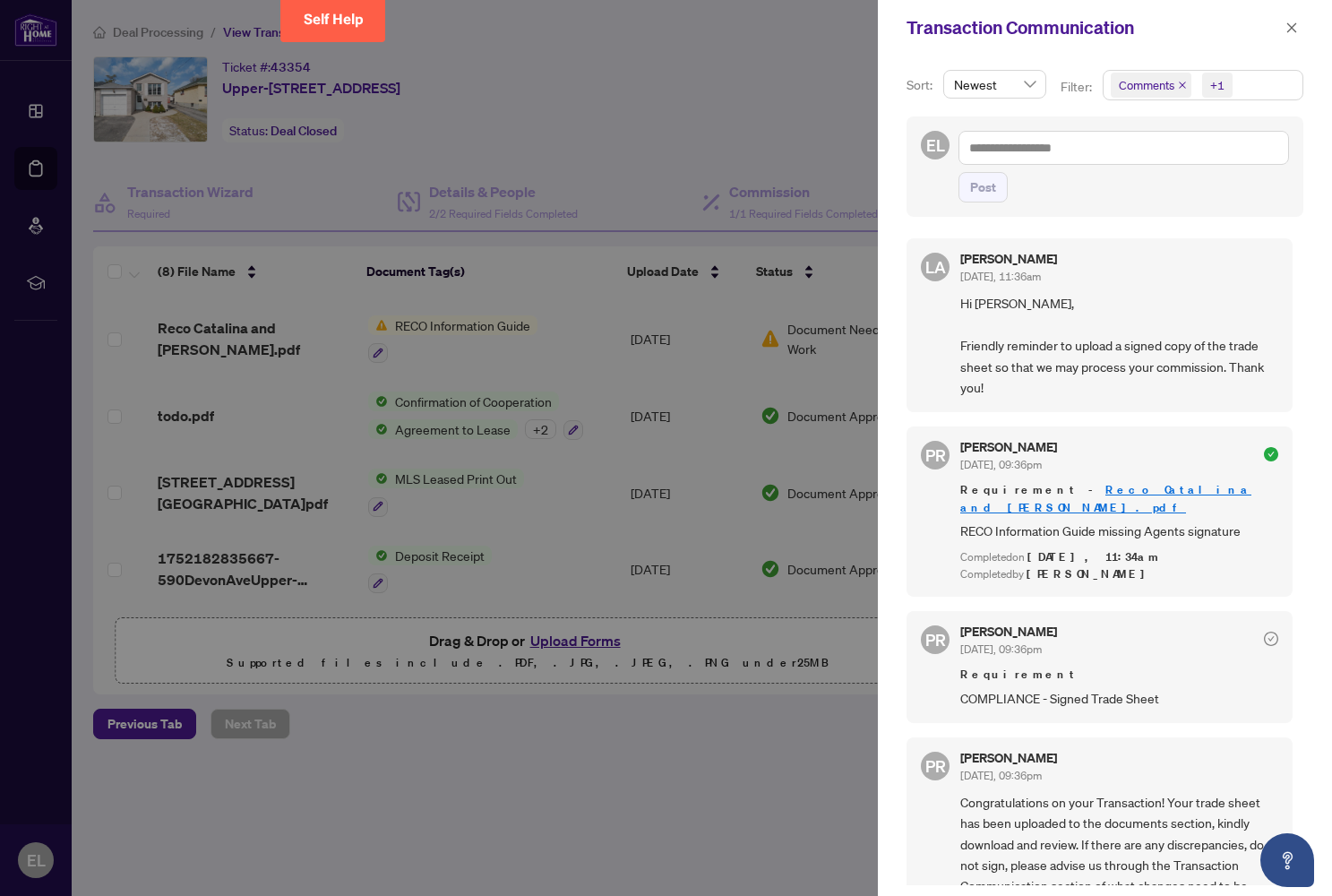
click at [818, 352] on span "Hi [PERSON_NAME], Friendly reminder to upload a signed copy of the trade sheet …" at bounding box center [1119, 345] width 318 height 105
click at [818, 377] on span "Hi [PERSON_NAME], Friendly reminder to upload a signed copy of the trade sheet …" at bounding box center [1119, 345] width 318 height 105
click at [818, 365] on span "Hi [PERSON_NAME], Friendly reminder to upload a signed copy of the trade sheet …" at bounding box center [1119, 345] width 318 height 105
click at [818, 281] on span "[DATE], 11:36am" at bounding box center [1000, 276] width 80 height 14
click at [459, 520] on div at bounding box center [666, 448] width 1332 height 896
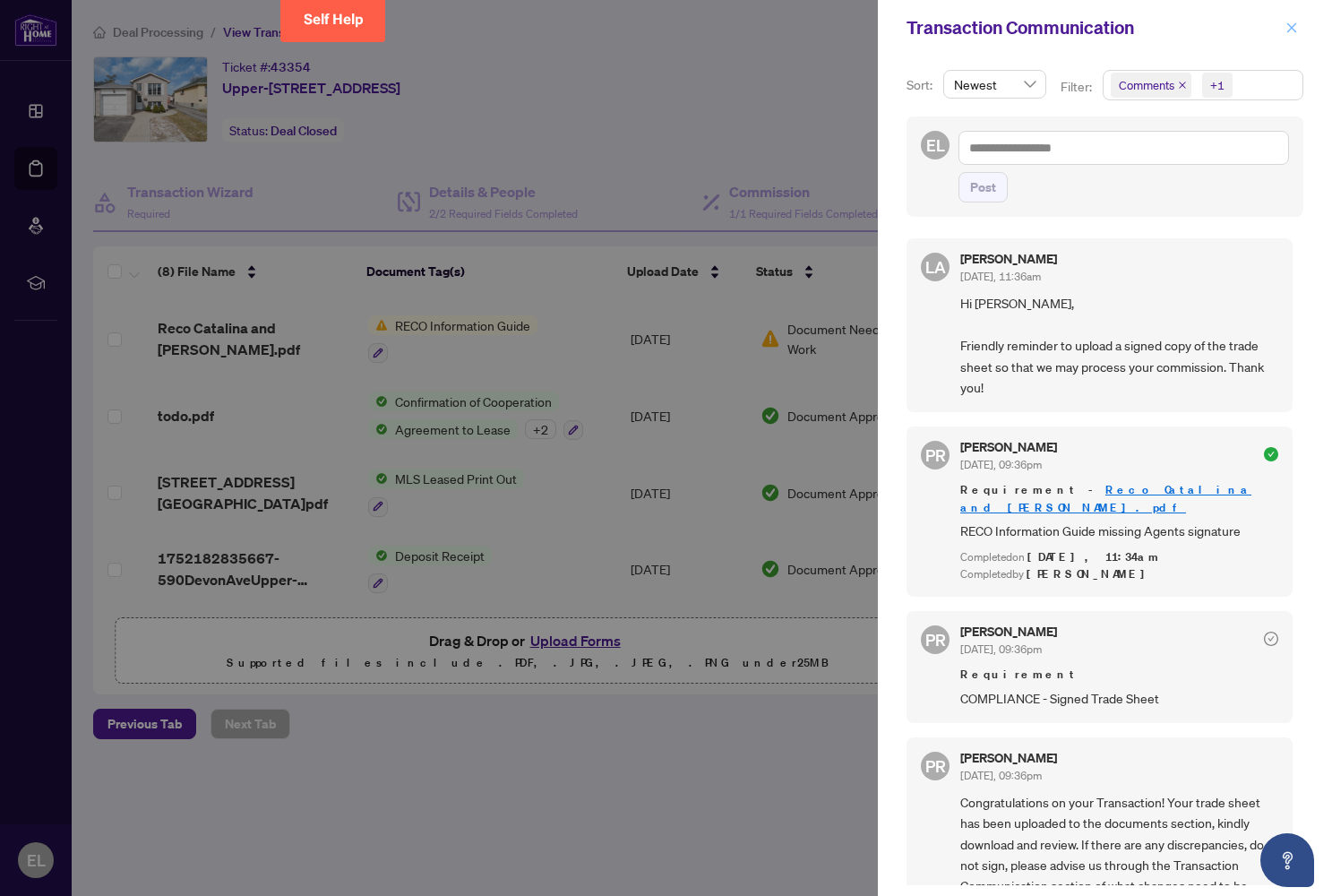
click at [818, 25] on icon "close" at bounding box center [1292, 27] width 10 height 10
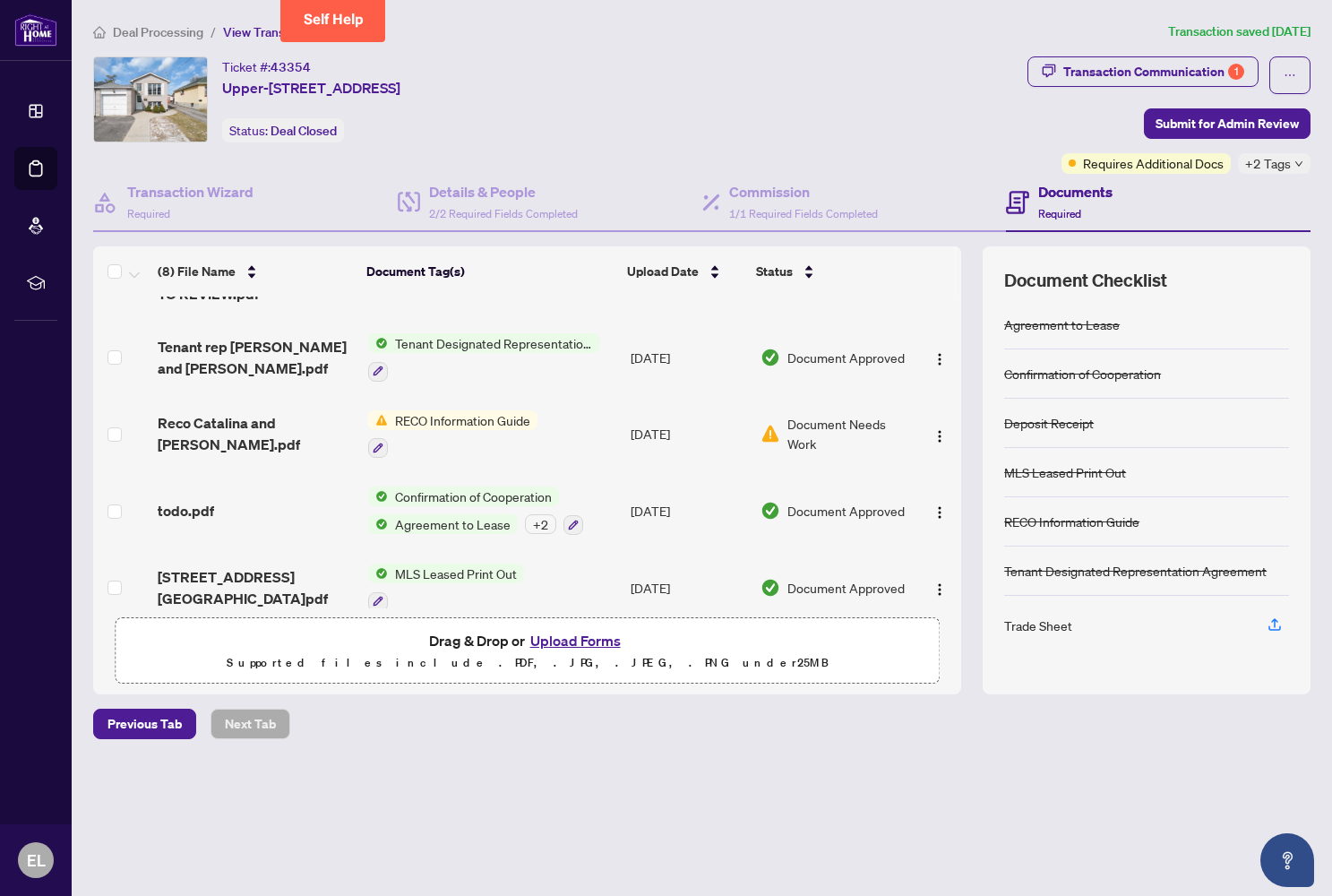
scroll to position [197, 0]
click at [455, 499] on span "Confirmation of Cooperation" at bounding box center [473, 497] width 171 height 19
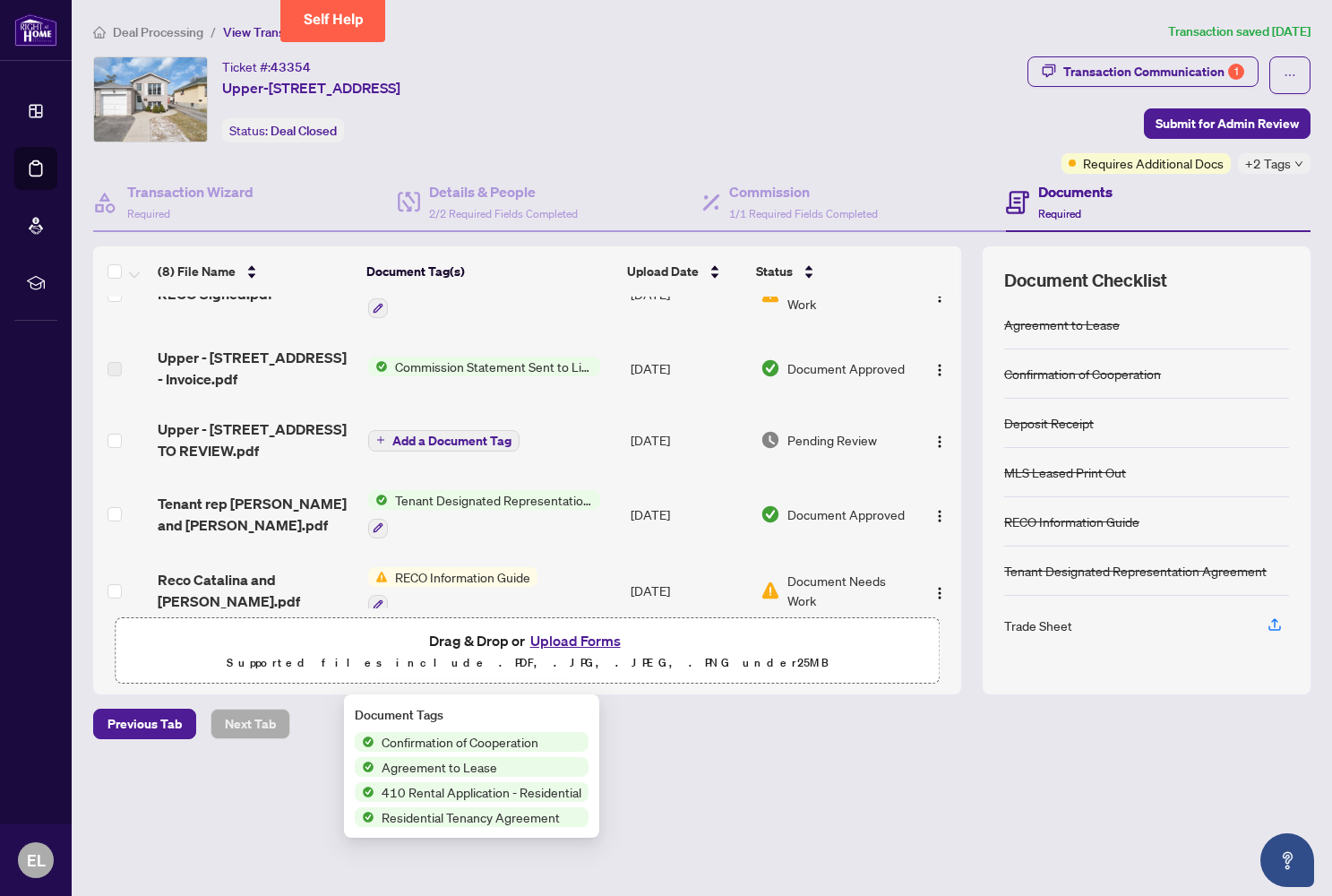
scroll to position [39, 0]
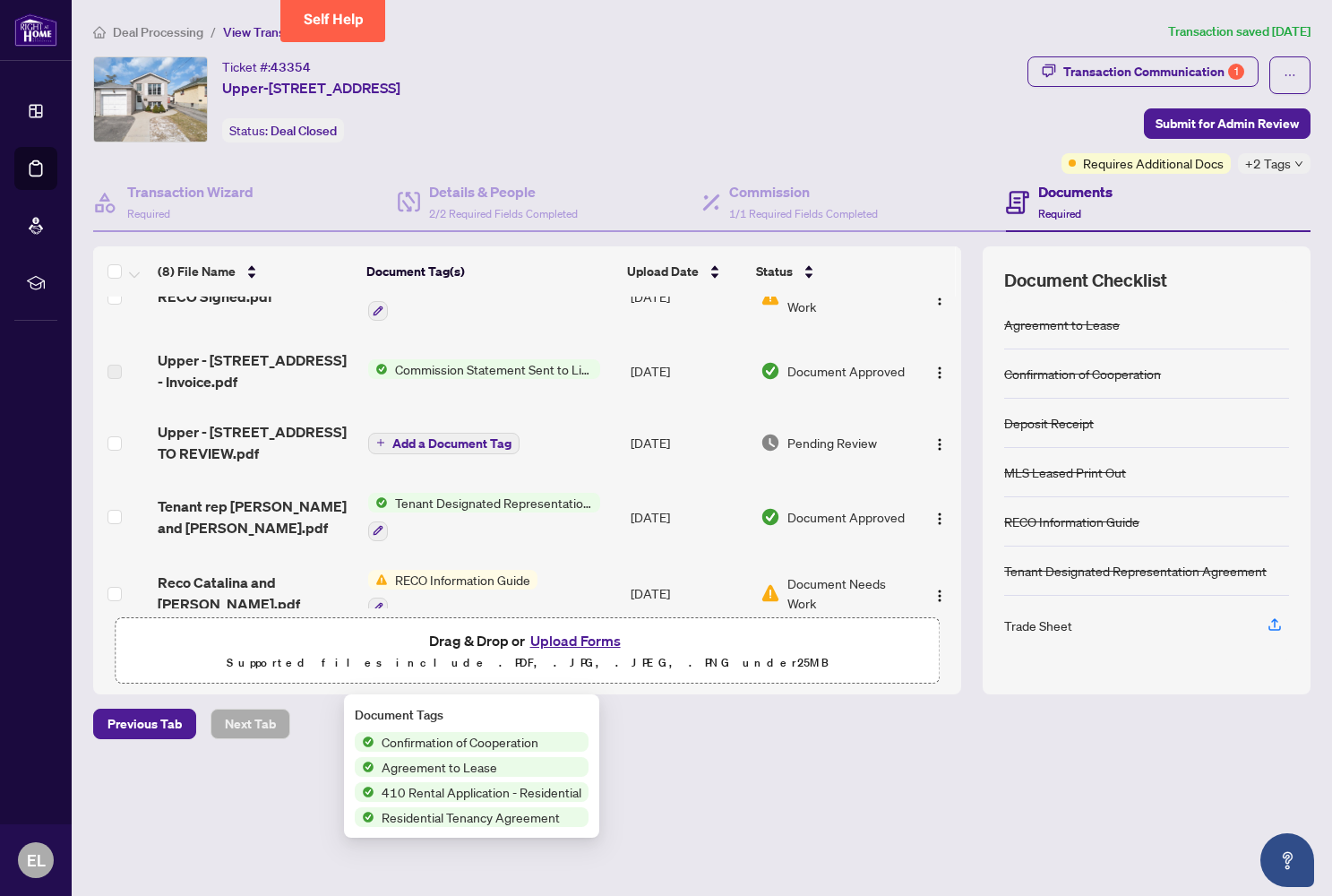
click at [438, 452] on button "Add a Document Tag" at bounding box center [443, 443] width 152 height 21
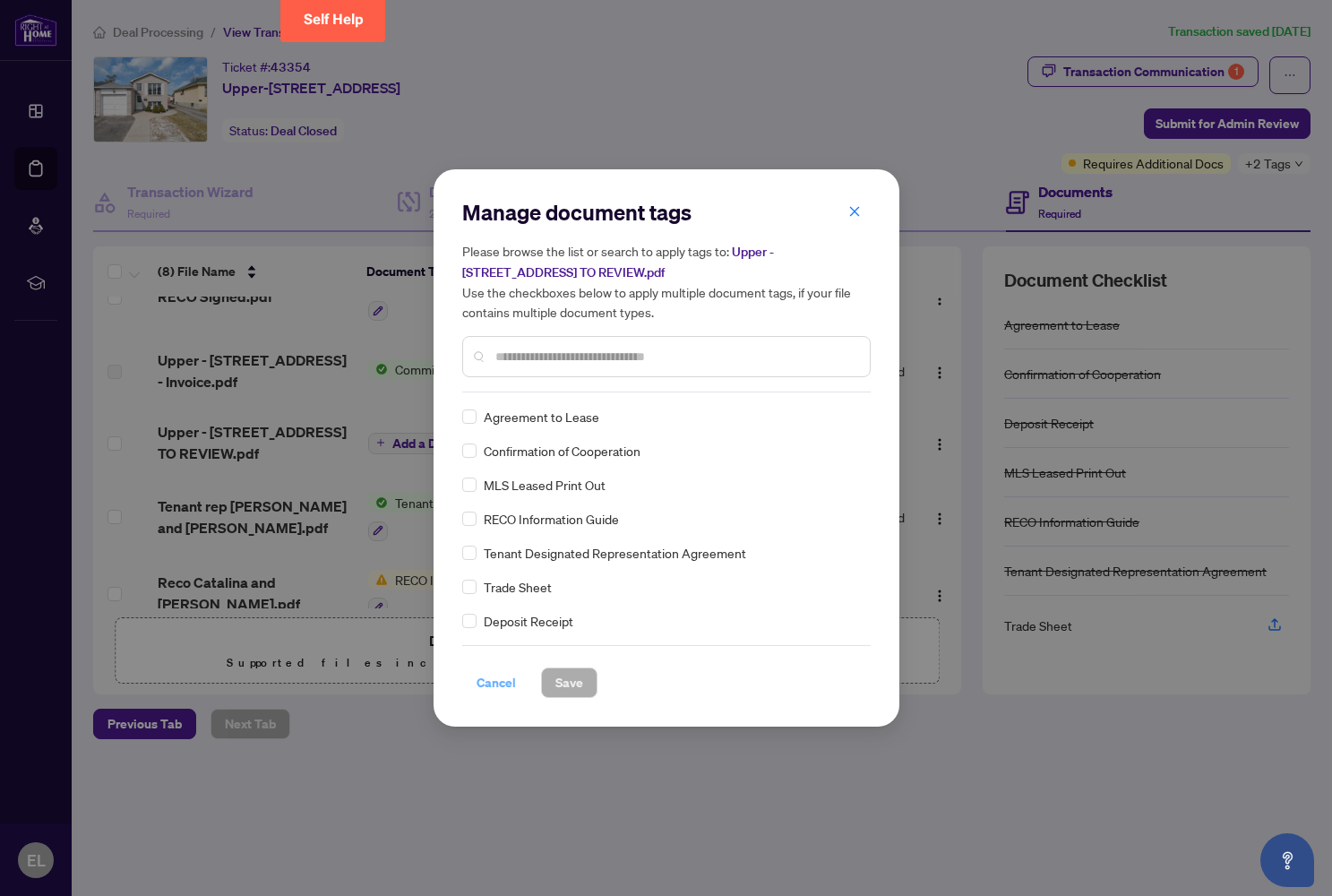
click at [496, 686] on span "Cancel" at bounding box center [496, 683] width 40 height 29
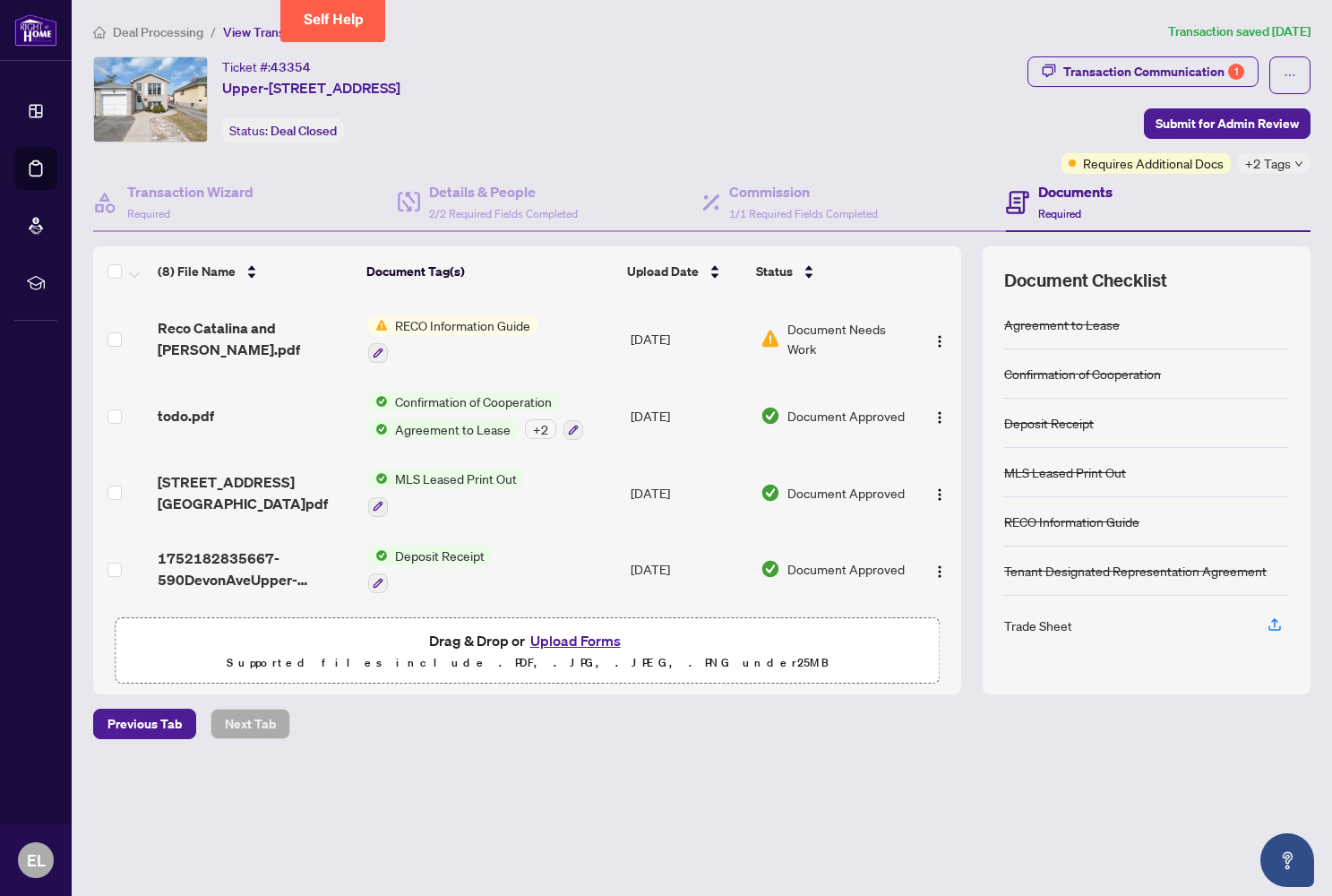
scroll to position [0, 0]
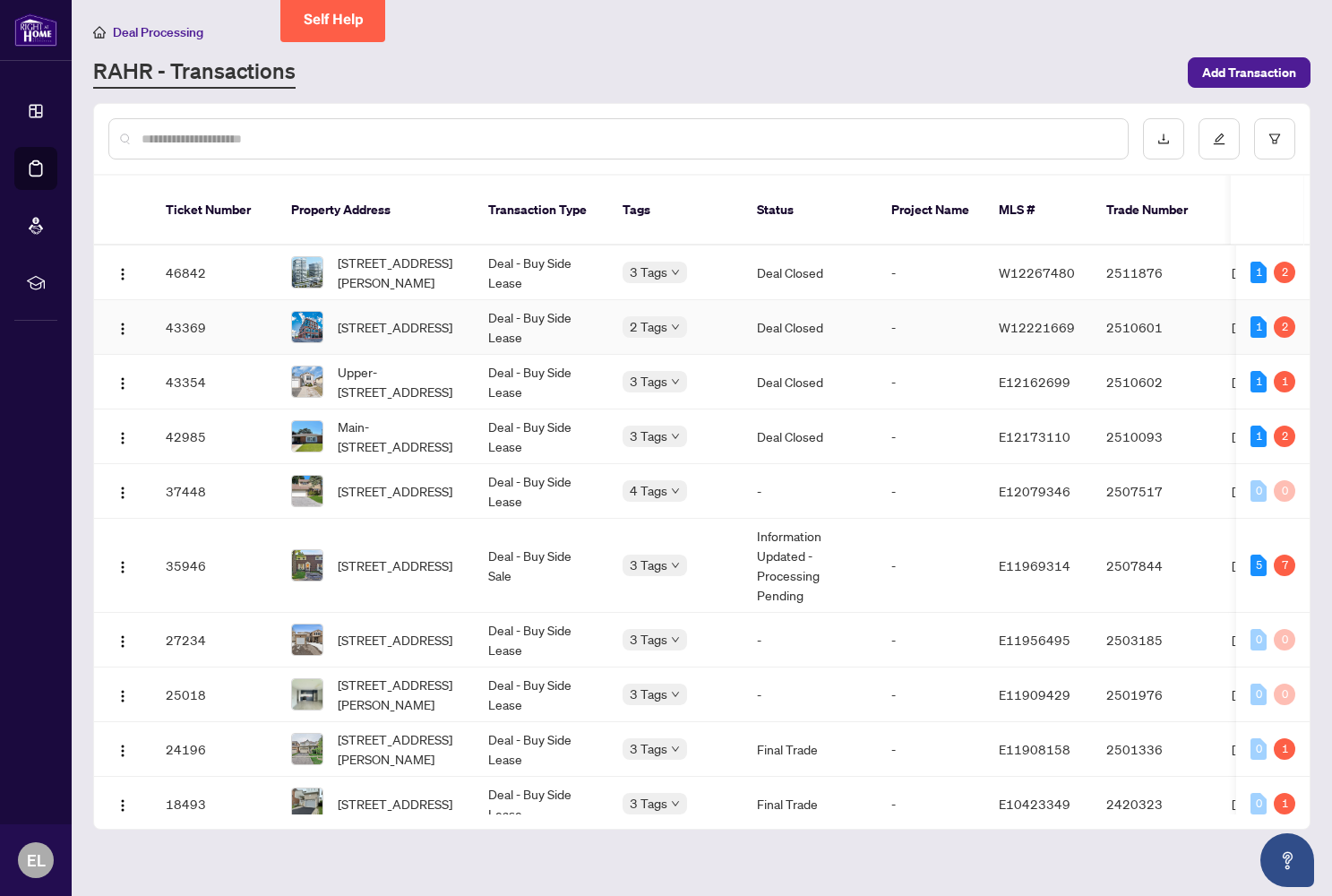
click at [527, 305] on td "Deal - Buy Side Lease" at bounding box center [541, 327] width 134 height 55
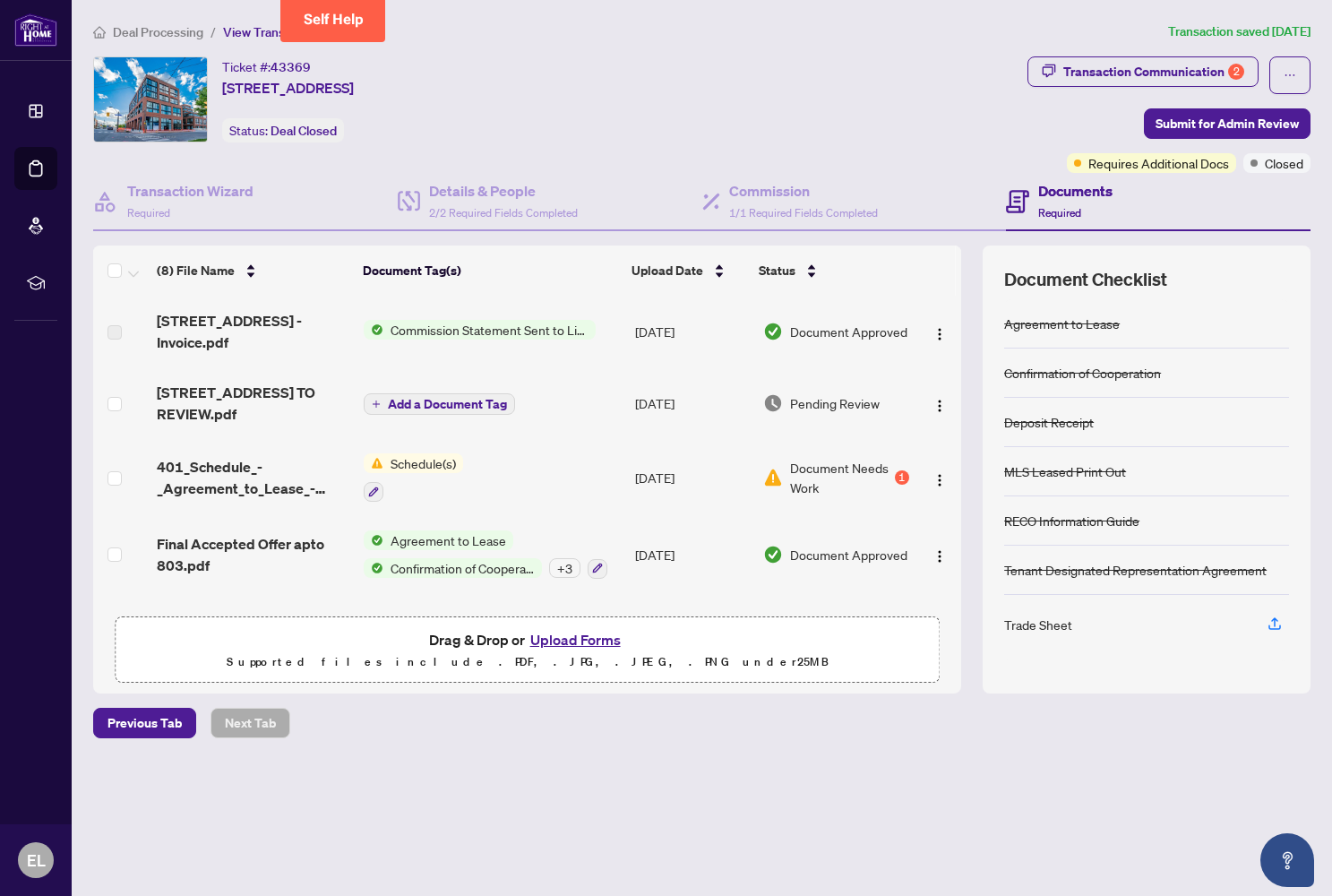
click at [406, 472] on span "Schedule(s)" at bounding box center [423, 462] width 80 height 19
click at [814, 470] on span "Document Needs Work" at bounding box center [840, 477] width 101 height 40
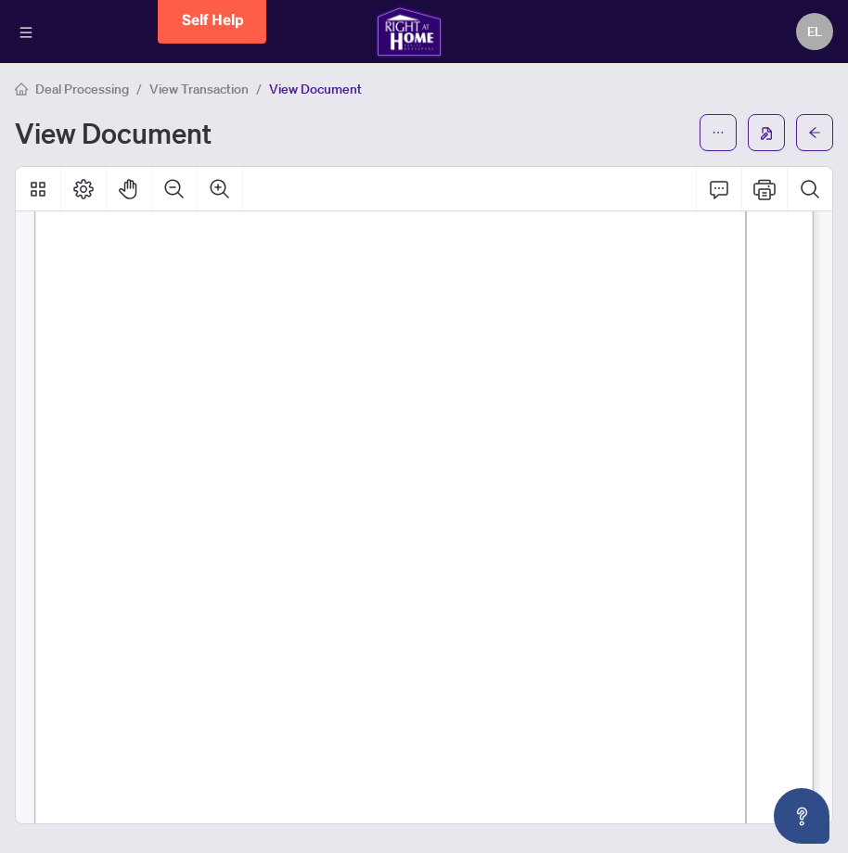
scroll to position [1106, 0]
